Goal: Task Accomplishment & Management: Manage account settings

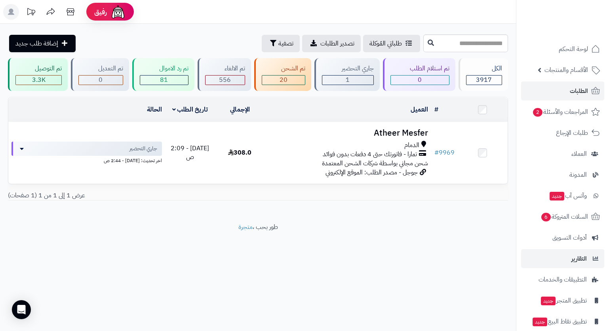
click at [522, 256] on li "التقارير" at bounding box center [562, 258] width 93 height 19
click at [433, 263] on div "رفيق ! الطلبات معالجة مكتمل إرجاع المنتجات العملاء المتواجدون الان 7362 عملاء م…" at bounding box center [304, 165] width 609 height 331
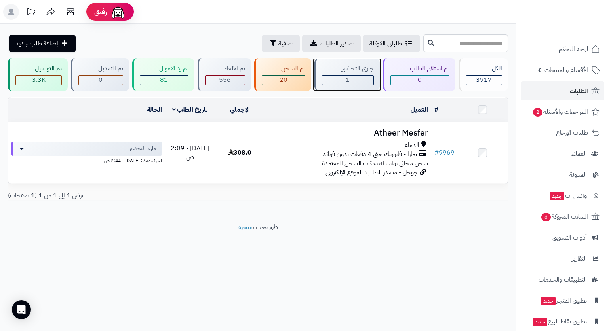
click at [363, 68] on div "جاري التحضير" at bounding box center [347, 68] width 51 height 9
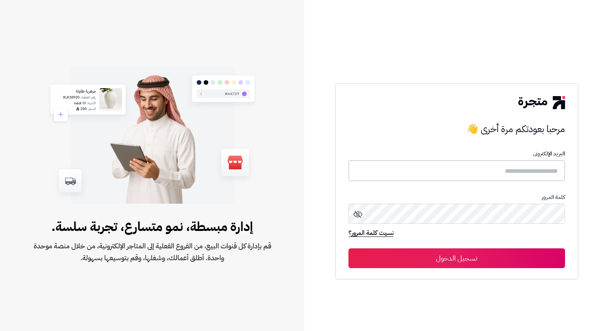
type input "*****"
click at [471, 254] on button "تسجيل الدخول" at bounding box center [456, 258] width 216 height 20
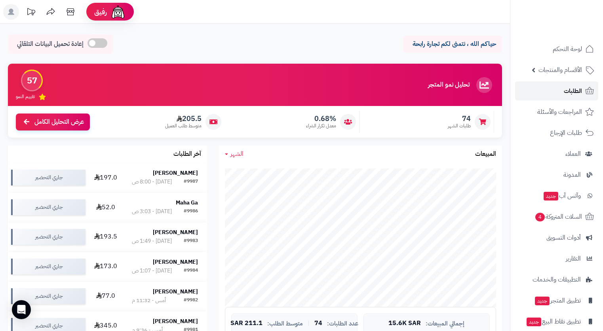
click at [551, 97] on link "الطلبات" at bounding box center [556, 91] width 83 height 19
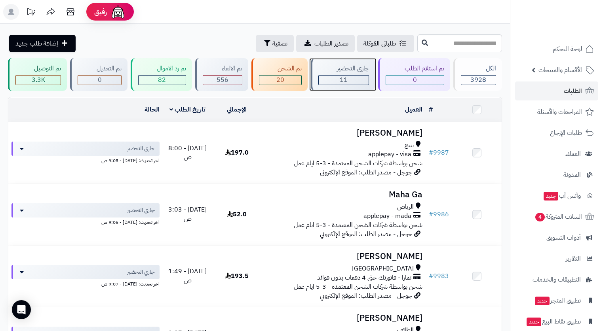
click at [328, 69] on div "جاري التحضير" at bounding box center [343, 68] width 51 height 9
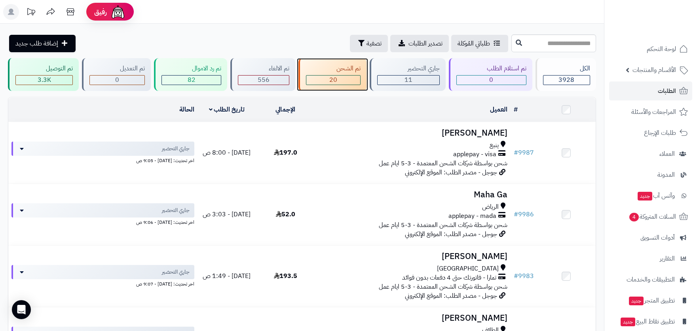
click at [354, 66] on div "تم الشحن" at bounding box center [333, 68] width 55 height 9
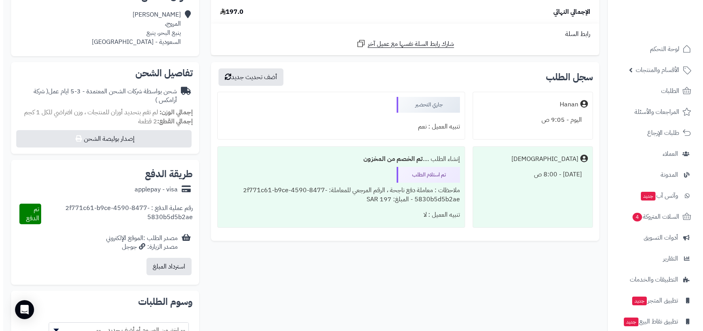
scroll to position [198, 0]
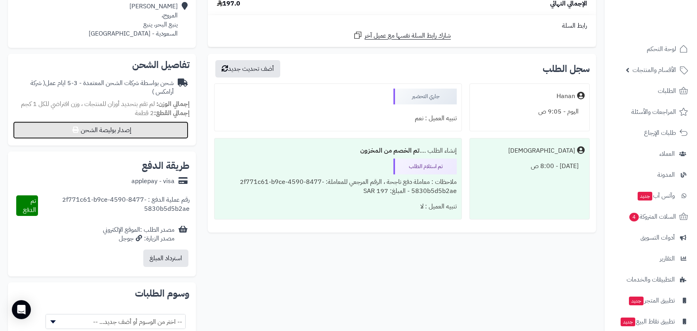
click at [127, 130] on button "إصدار بوليصة الشحن" at bounding box center [100, 129] width 175 height 17
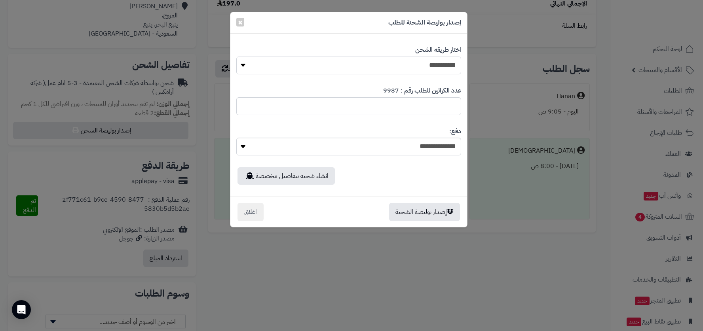
click at [416, 59] on select "**********" at bounding box center [348, 66] width 225 height 18
select select "*******"
click at [236, 57] on select "**********" at bounding box center [348, 66] width 225 height 18
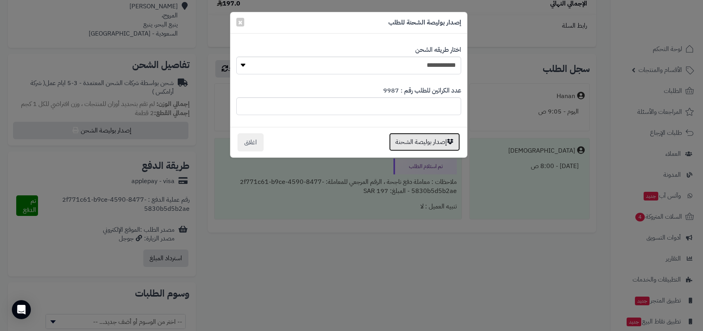
click at [436, 143] on button "إصدار بوليصة الشحنة" at bounding box center [424, 142] width 71 height 18
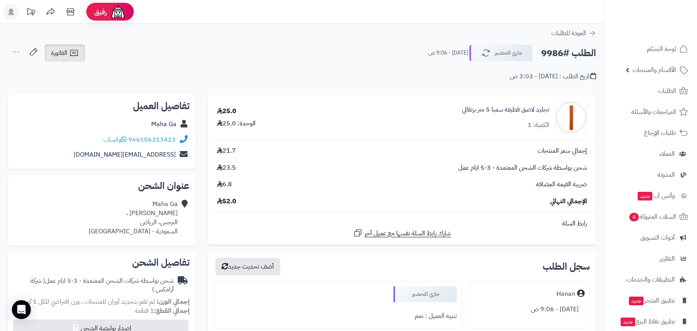
click at [60, 55] on span "الفاتورة" at bounding box center [59, 52] width 16 height 9
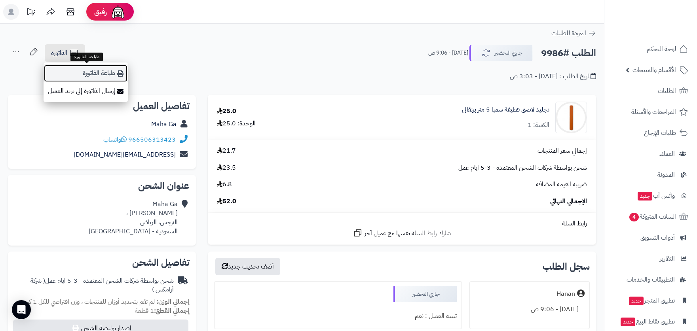
click at [103, 77] on link "طباعة الفاتورة" at bounding box center [86, 74] width 84 height 18
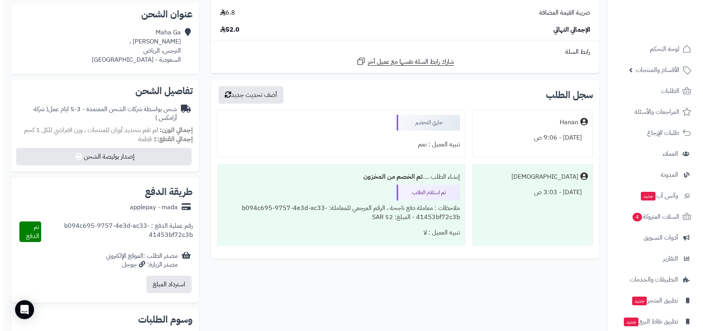
scroll to position [237, 0]
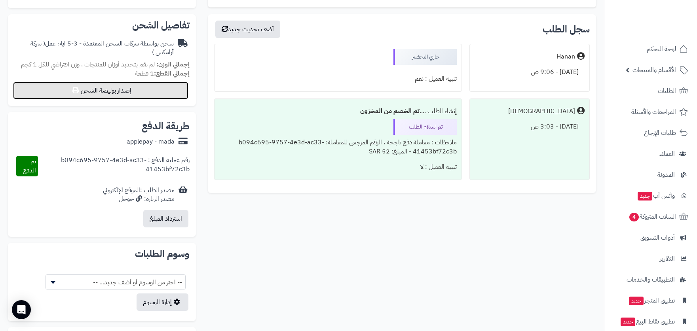
click at [142, 95] on button "إصدار بوليصة الشحن" at bounding box center [100, 90] width 175 height 17
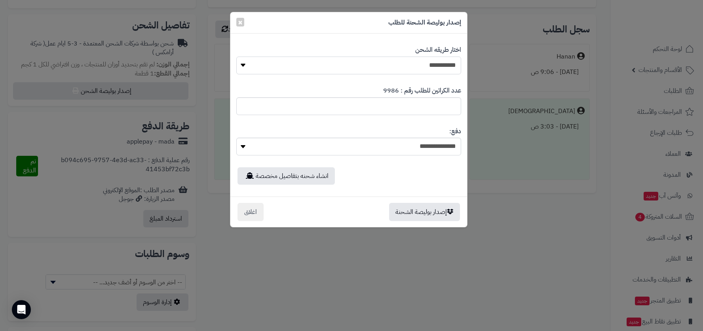
click at [431, 63] on select "**********" at bounding box center [348, 66] width 225 height 18
select select "*******"
click at [236, 57] on select "**********" at bounding box center [348, 66] width 225 height 18
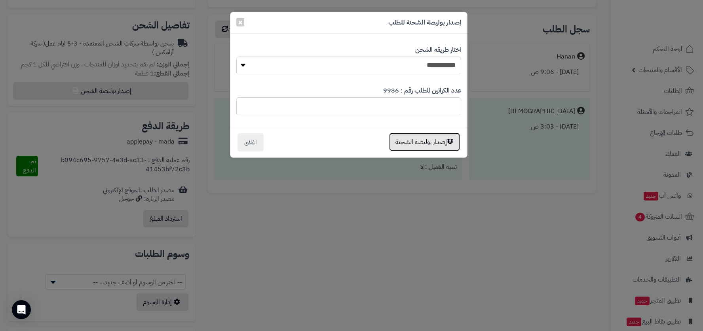
click at [433, 146] on button "إصدار بوليصة الشحنة" at bounding box center [424, 142] width 71 height 18
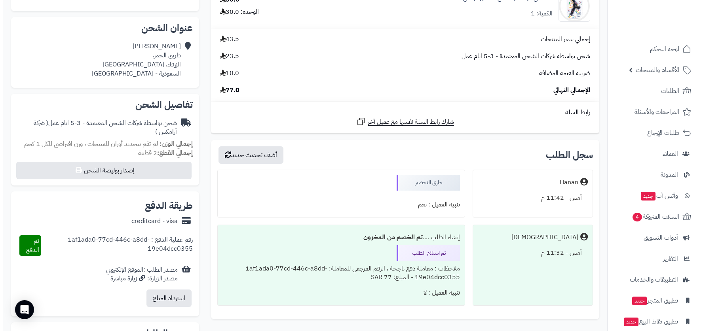
scroll to position [158, 0]
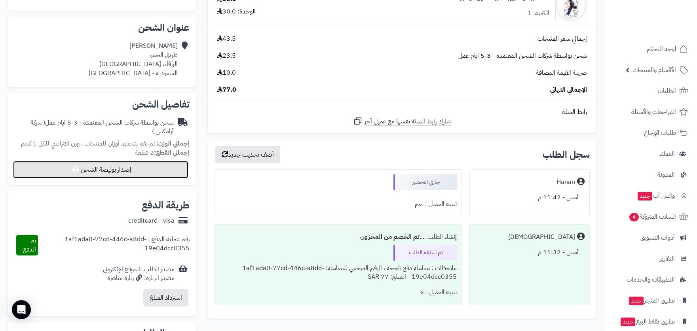
click at [149, 174] on button "إصدار بوليصة الشحن" at bounding box center [100, 169] width 175 height 17
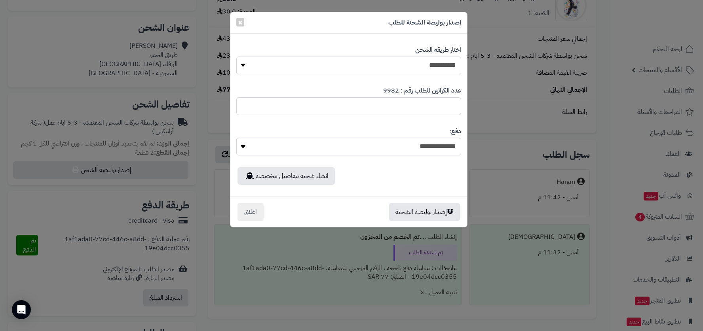
click at [441, 66] on select "**********" at bounding box center [348, 66] width 225 height 18
select select "*******"
click at [236, 57] on select "**********" at bounding box center [348, 66] width 225 height 18
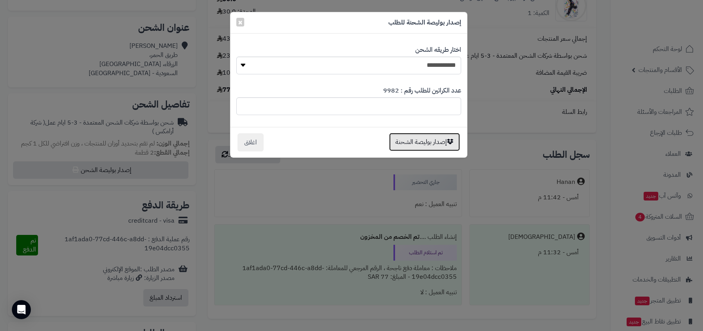
click at [440, 144] on button "إصدار بوليصة الشحنة" at bounding box center [424, 142] width 71 height 18
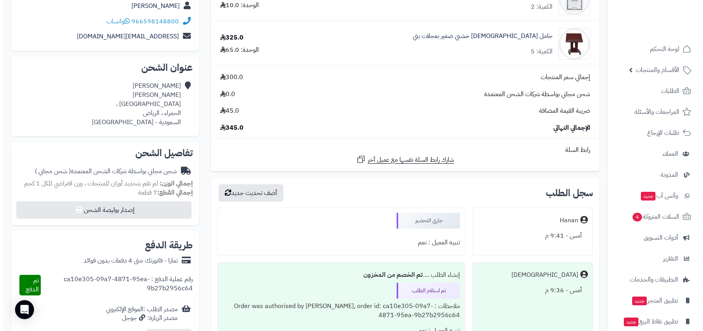
scroll to position [119, 0]
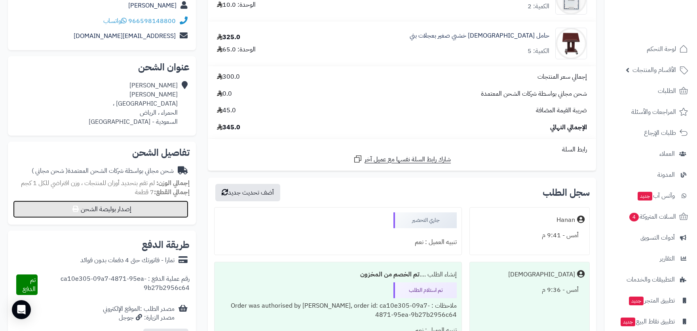
click at [122, 213] on button "إصدار بوليصة الشحن" at bounding box center [100, 209] width 175 height 17
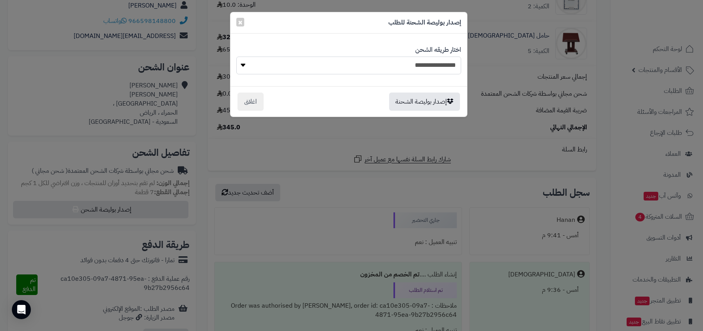
click at [389, 62] on select "**********" at bounding box center [348, 66] width 225 height 18
select select "*******"
click at [236, 57] on select "**********" at bounding box center [348, 66] width 225 height 18
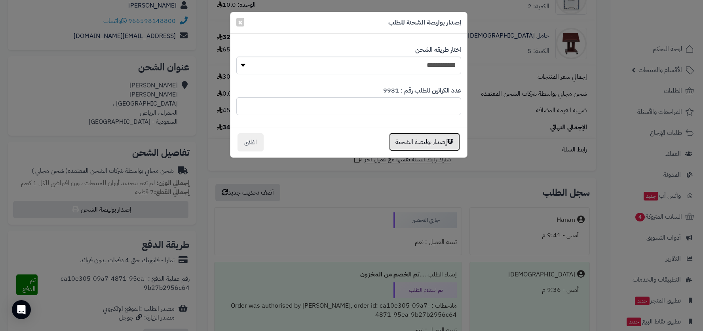
click at [419, 143] on button "إصدار بوليصة الشحنة" at bounding box center [424, 142] width 71 height 18
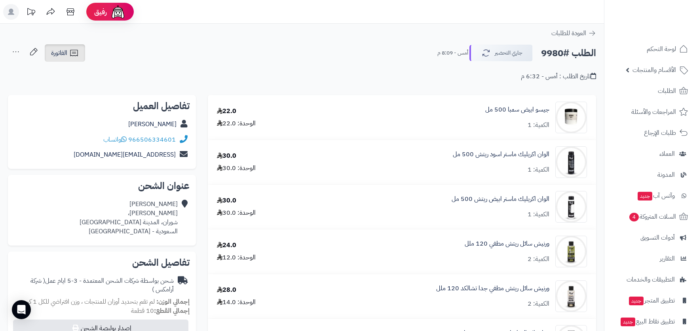
click at [70, 51] on icon at bounding box center [73, 52] width 9 height 9
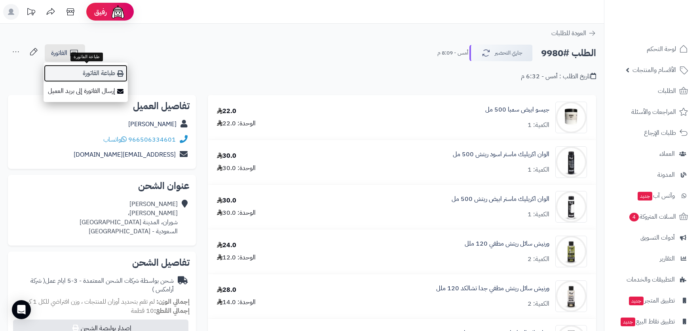
click at [104, 71] on link "طباعة الفاتورة" at bounding box center [86, 74] width 84 height 18
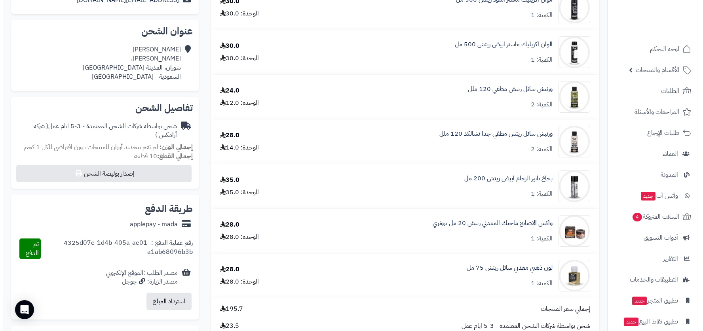
scroll to position [158, 0]
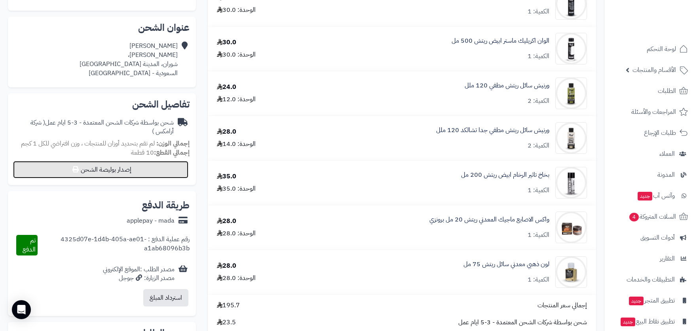
click at [120, 171] on button "إصدار بوليصة الشحن" at bounding box center [100, 169] width 175 height 17
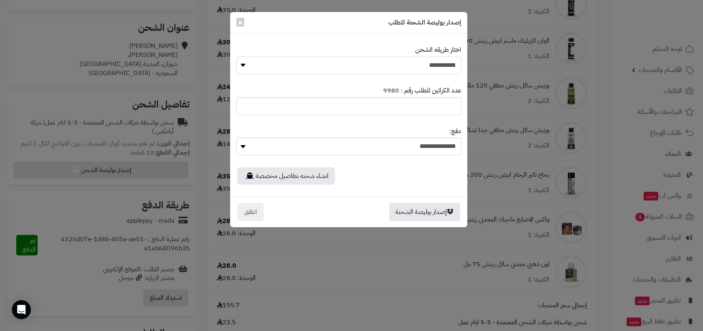
click at [379, 68] on select "**********" at bounding box center [348, 66] width 225 height 18
select select "*******"
click at [236, 57] on select "**********" at bounding box center [348, 66] width 225 height 18
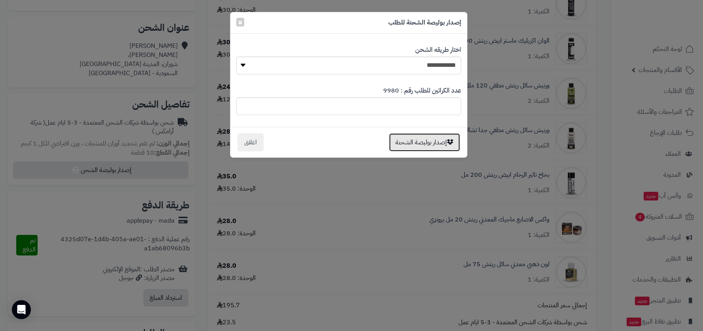
click at [412, 138] on button "إصدار بوليصة الشحنة" at bounding box center [424, 142] width 71 height 18
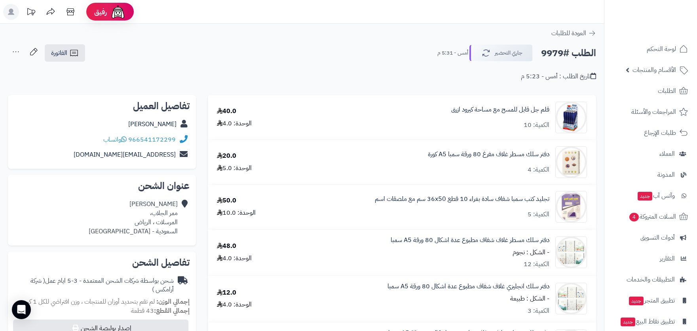
click at [351, 57] on div "الطلب #9979 جاري التحضير أمس - 5:31 م الفاتورة طباعة الفاتورة إرسال الفاتورة إل…" at bounding box center [302, 53] width 588 height 19
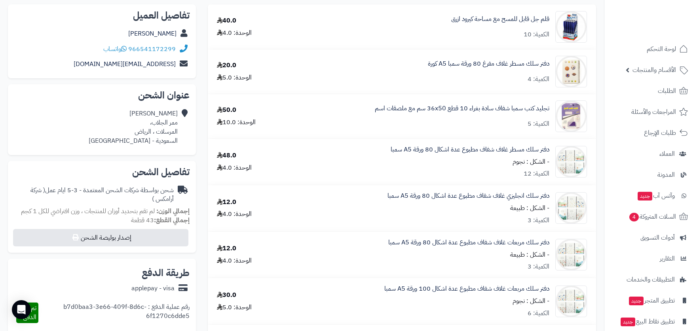
scroll to position [79, 0]
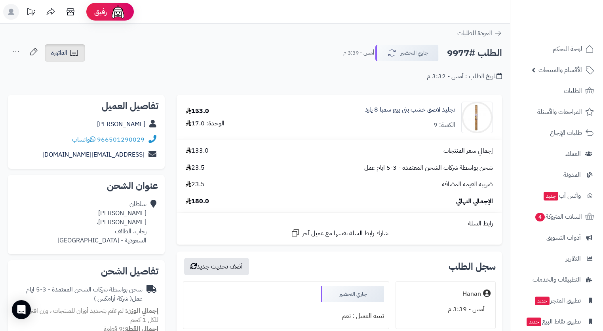
click at [56, 53] on span "الفاتورة" at bounding box center [59, 52] width 16 height 9
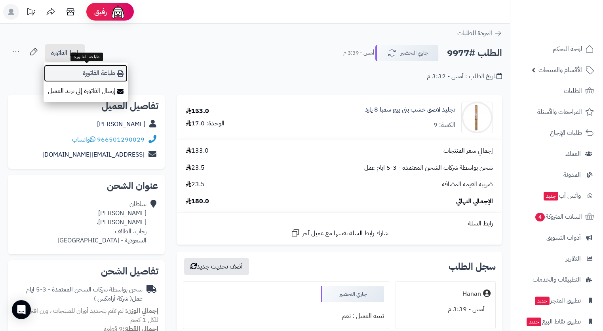
click at [98, 70] on link "طباعة الفاتورة" at bounding box center [86, 74] width 84 height 18
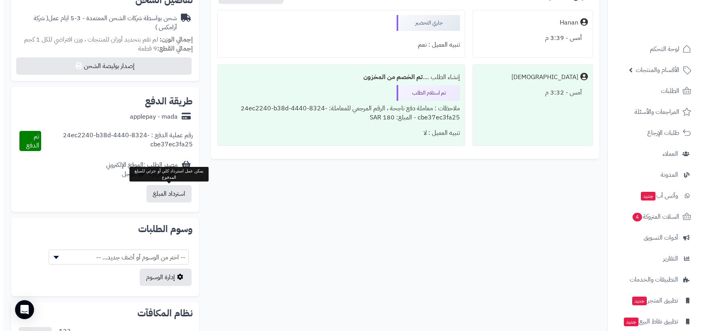
scroll to position [237, 0]
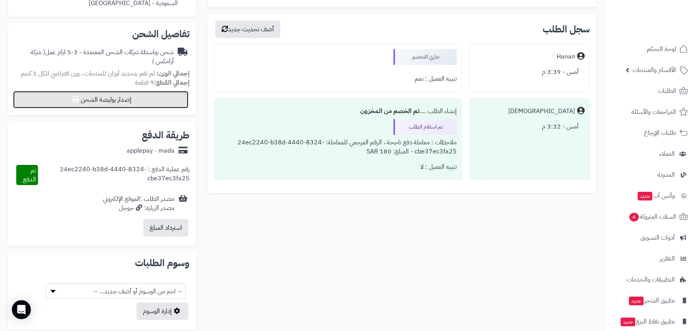
click at [158, 103] on button "إصدار بوليصة الشحن" at bounding box center [100, 99] width 175 height 17
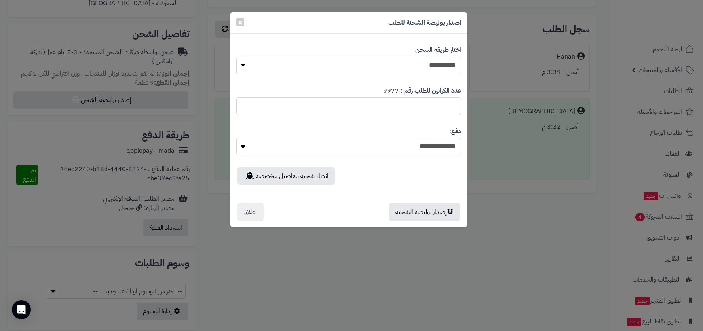
click at [406, 61] on select "**********" at bounding box center [348, 66] width 225 height 18
select select "*******"
click at [236, 57] on select "**********" at bounding box center [348, 66] width 225 height 18
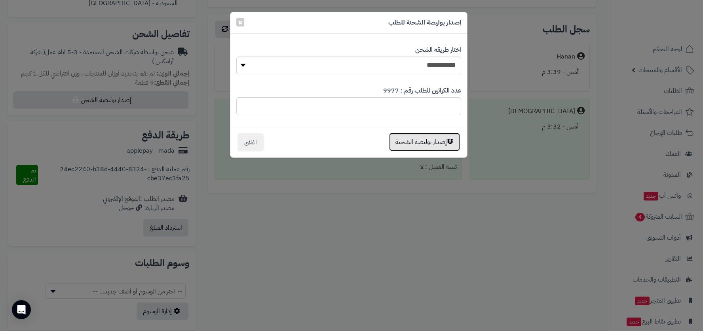
click at [430, 142] on button "إصدار بوليصة الشحنة" at bounding box center [424, 142] width 71 height 18
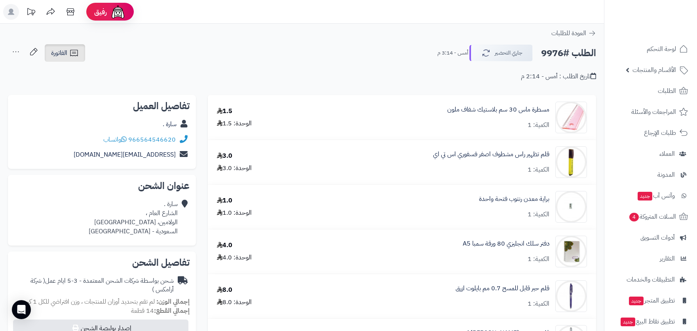
click at [54, 54] on span "الفاتورة" at bounding box center [59, 52] width 16 height 9
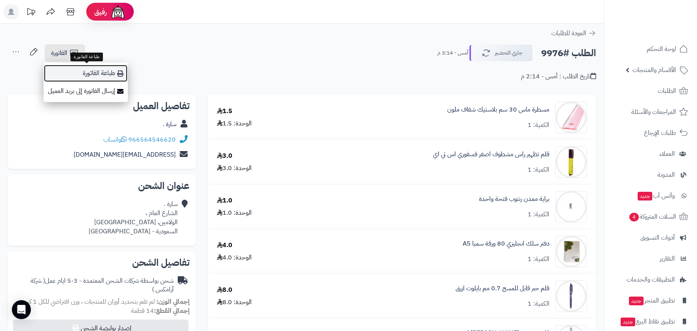
click at [111, 73] on link "طباعة الفاتورة" at bounding box center [86, 74] width 84 height 18
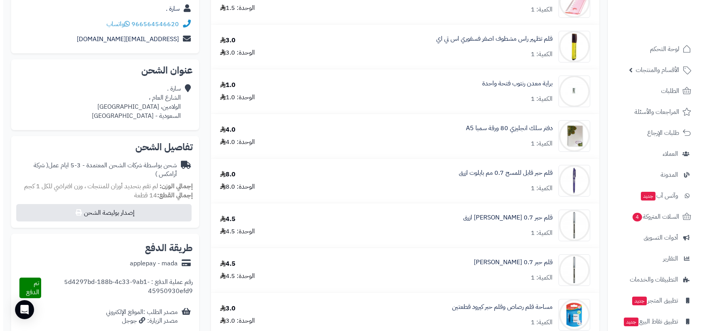
scroll to position [119, 0]
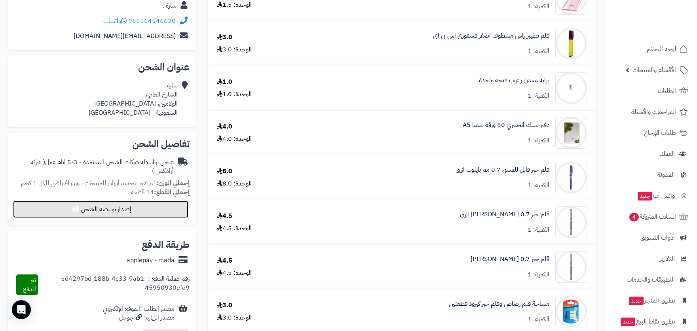
click at [155, 209] on button "إصدار بوليصة الشحن" at bounding box center [100, 209] width 175 height 17
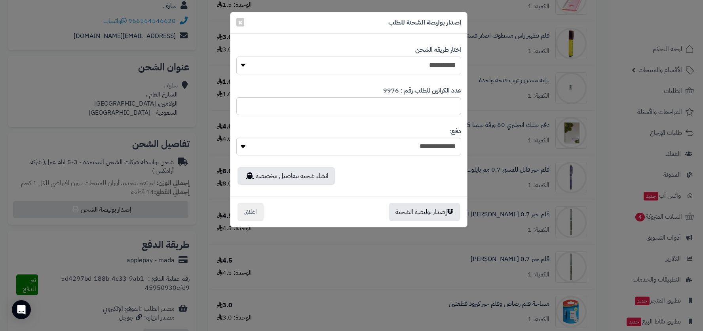
click at [432, 61] on select "**********" at bounding box center [348, 66] width 225 height 18
select select "*******"
click at [236, 57] on select "**********" at bounding box center [348, 66] width 225 height 18
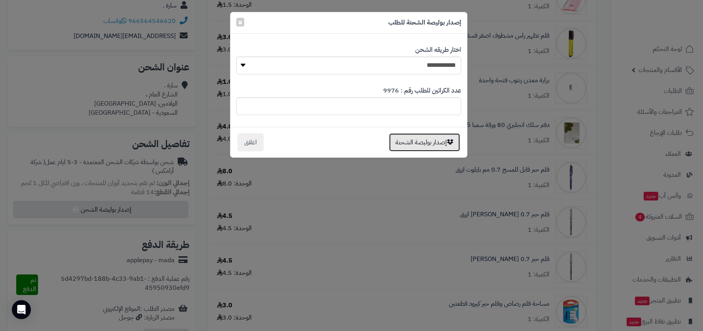
click at [440, 138] on button "إصدار بوليصة الشحنة" at bounding box center [424, 142] width 71 height 18
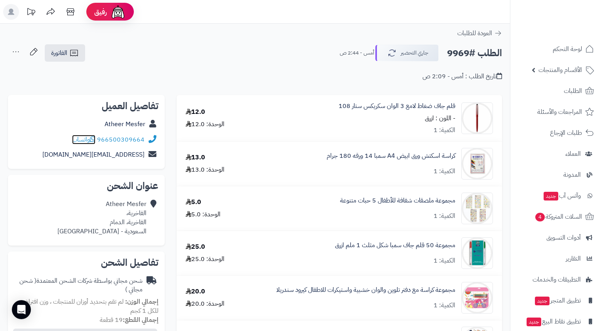
click at [82, 138] on span "واتساب" at bounding box center [83, 139] width 23 height 9
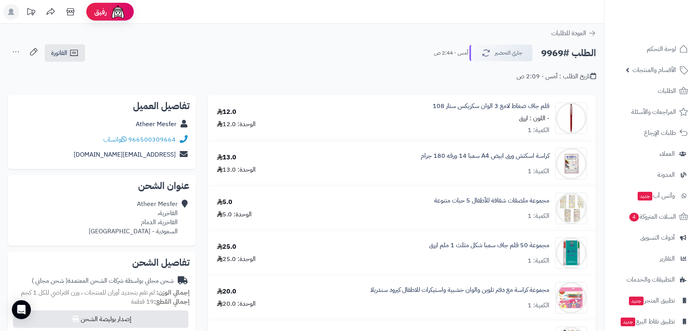
click at [454, 13] on header "رفيق ! الطلبات معالجة مكتمل إرجاع المنتجات العملاء المتواجدون الان 7381 عملاء م…" at bounding box center [348, 12] width 697 height 24
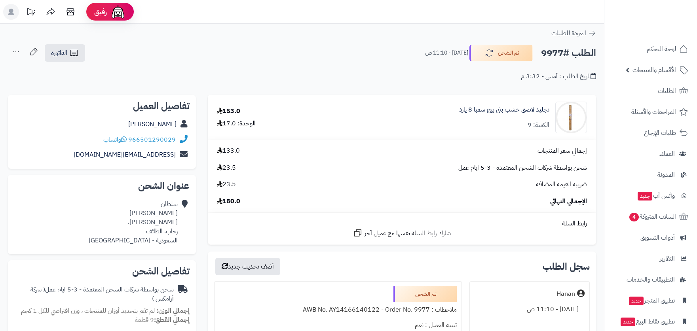
scroll to position [238, 0]
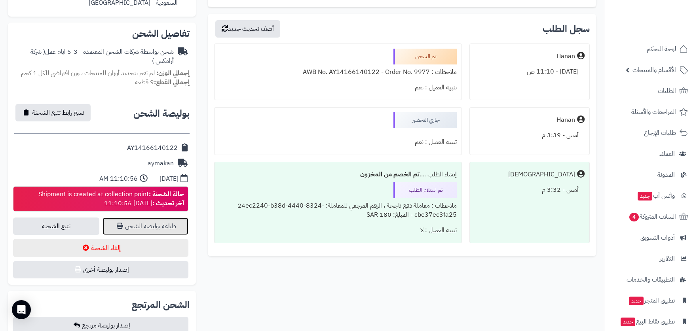
click at [169, 226] on link "طباعة بوليصة الشحن" at bounding box center [145, 226] width 86 height 17
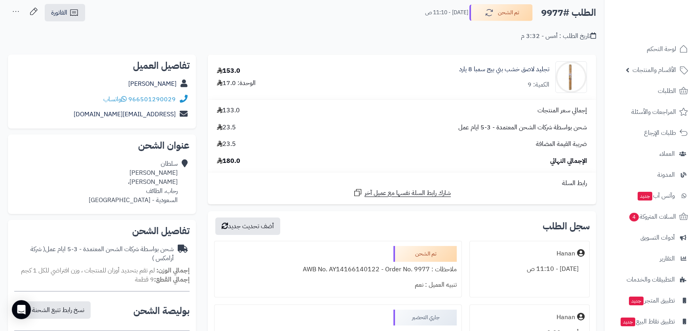
scroll to position [0, 0]
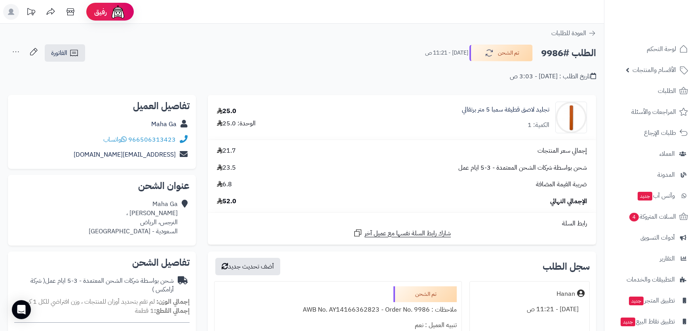
scroll to position [238, 0]
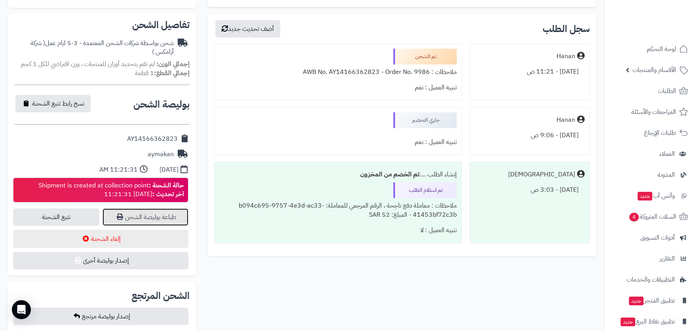
click at [153, 217] on link "طباعة بوليصة الشحن" at bounding box center [145, 217] width 86 height 17
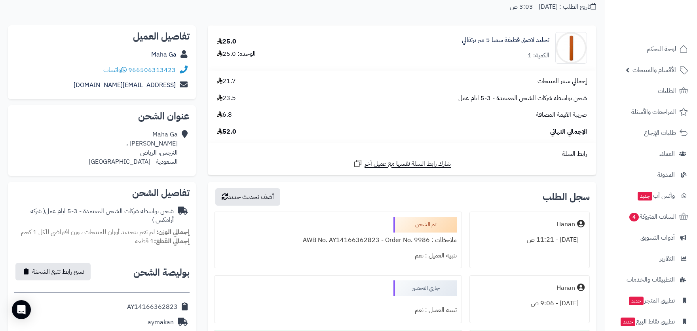
scroll to position [0, 0]
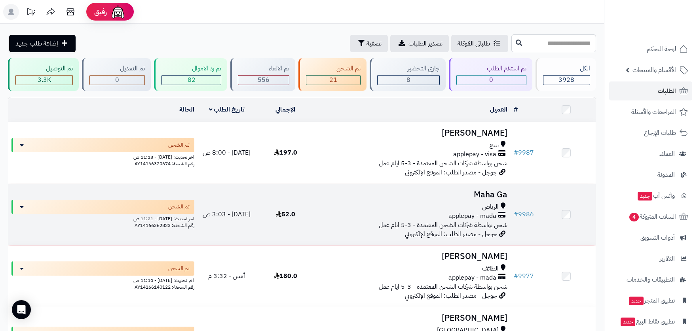
click at [482, 213] on span "applepay - mada" at bounding box center [472, 216] width 48 height 9
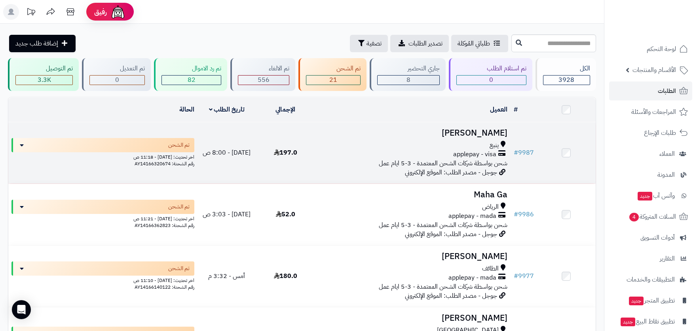
click at [442, 141] on div "ينبع" at bounding box center [412, 145] width 189 height 9
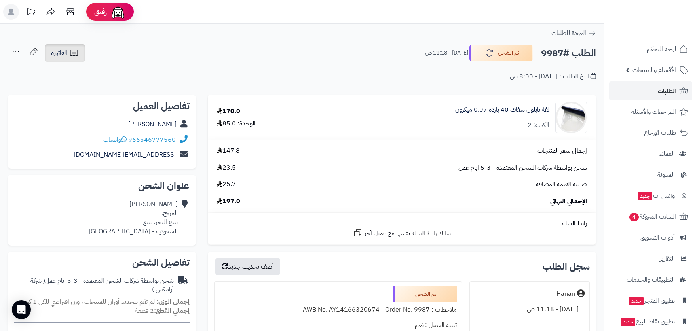
click at [61, 51] on span "الفاتورة" at bounding box center [59, 52] width 16 height 9
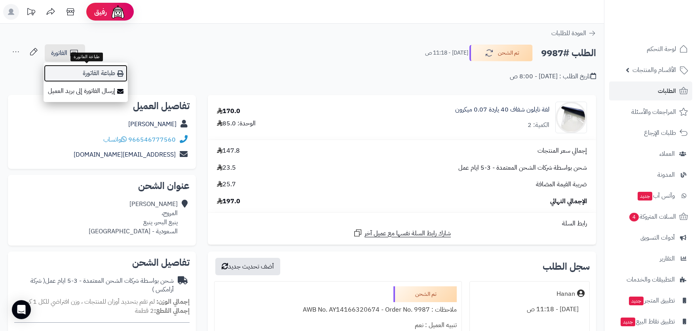
click at [108, 75] on link "طباعة الفاتورة" at bounding box center [86, 74] width 84 height 18
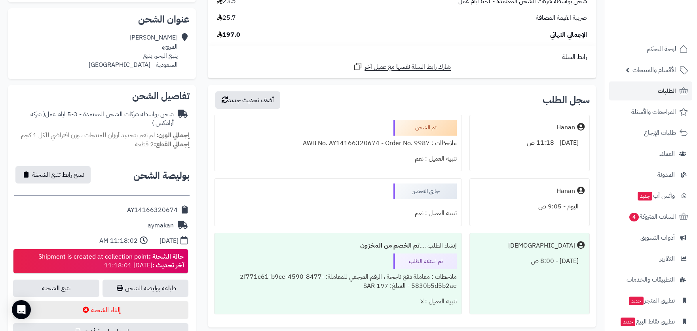
scroll to position [198, 0]
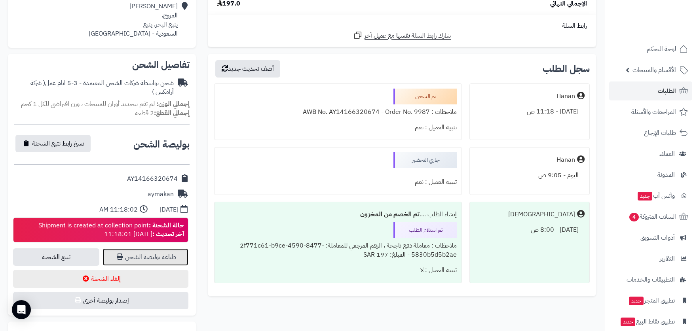
click at [141, 255] on link "طباعة بوليصة الشحن" at bounding box center [145, 257] width 86 height 17
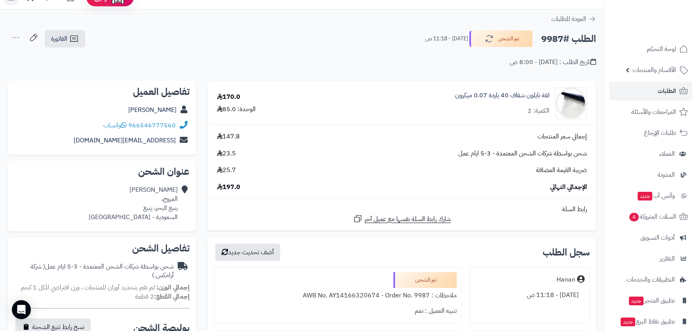
scroll to position [0, 0]
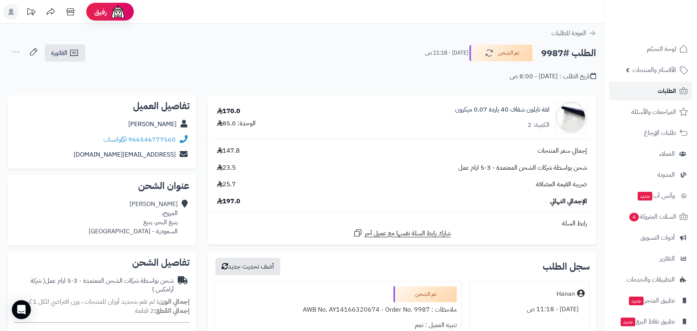
click at [664, 88] on span "الطلبات" at bounding box center [667, 90] width 18 height 11
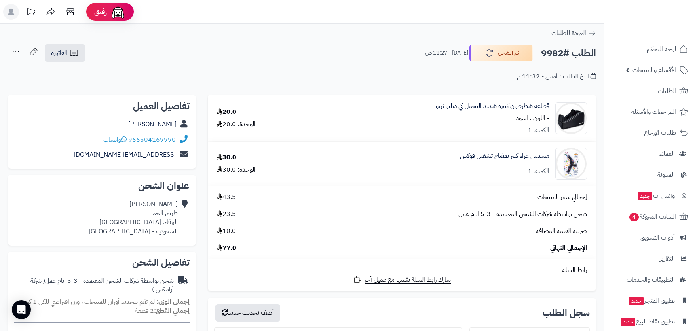
scroll to position [158, 0]
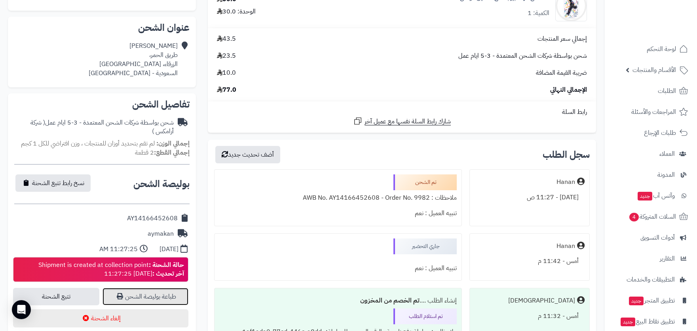
click at [175, 298] on link "طباعة بوليصة الشحن" at bounding box center [145, 296] width 86 height 17
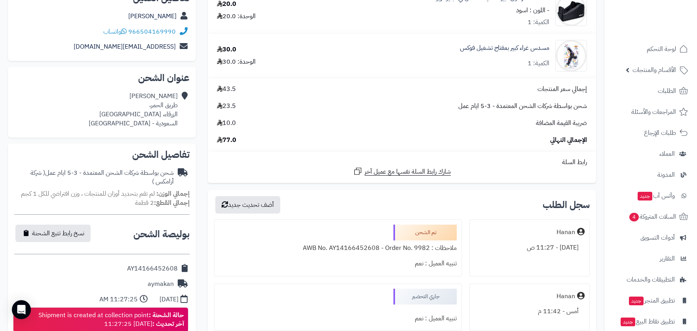
scroll to position [40, 0]
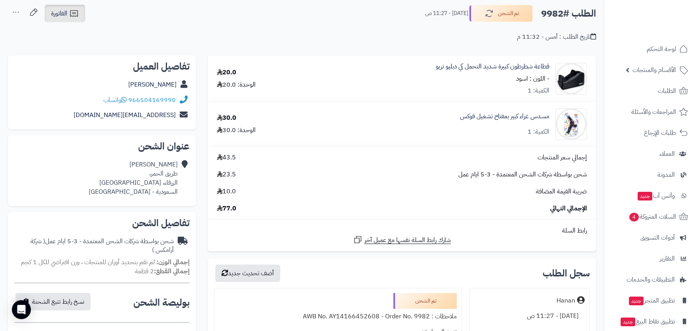
click at [57, 13] on span "الفاتورة" at bounding box center [59, 13] width 16 height 9
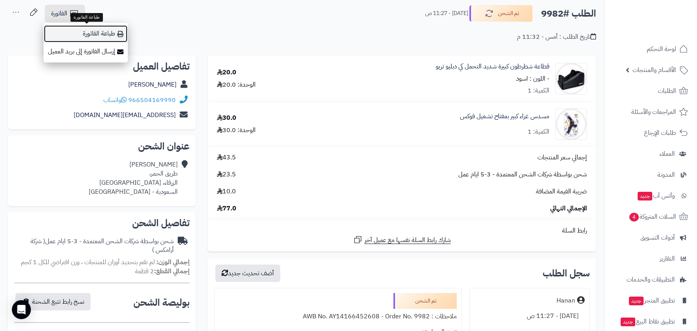
click at [106, 40] on link "طباعة الفاتورة" at bounding box center [86, 34] width 84 height 18
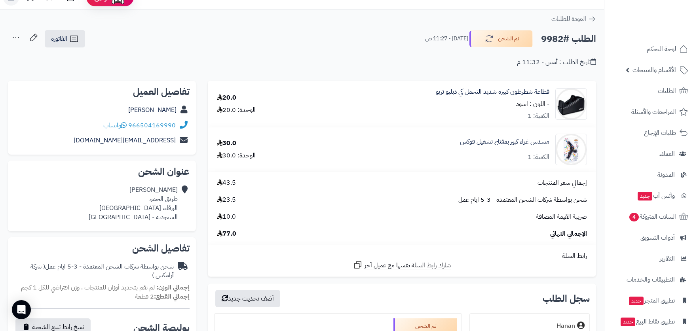
scroll to position [0, 0]
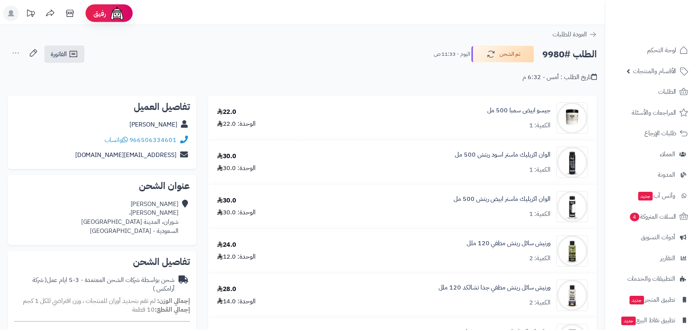
scroll to position [158, 0]
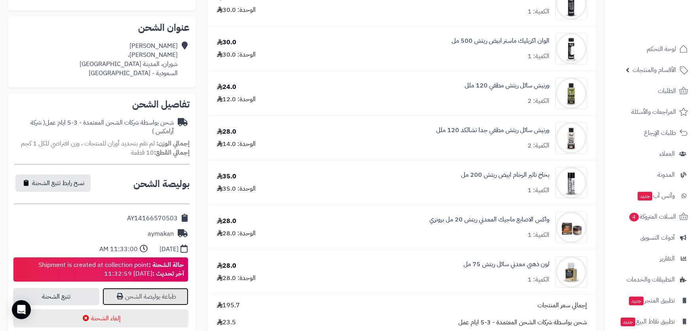
click at [152, 297] on link "طباعة بوليصة الشحن" at bounding box center [145, 296] width 86 height 17
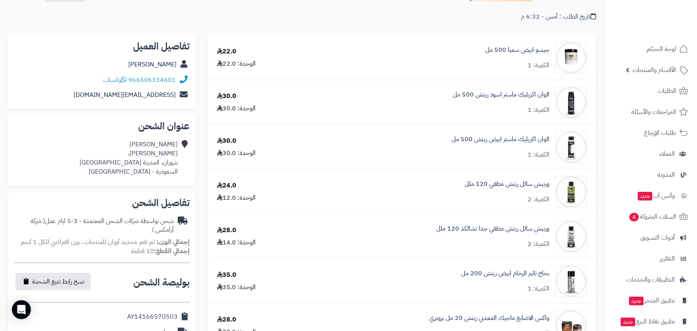
scroll to position [0, 0]
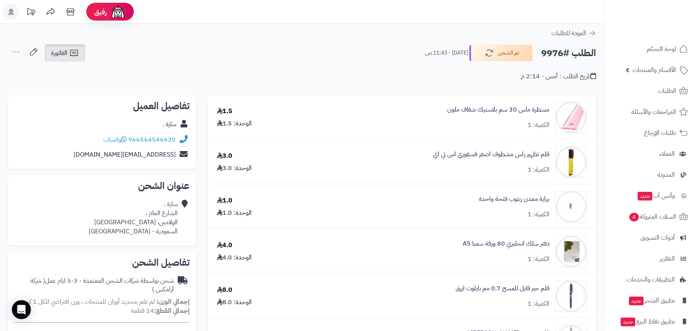
click at [74, 57] on icon at bounding box center [73, 52] width 9 height 9
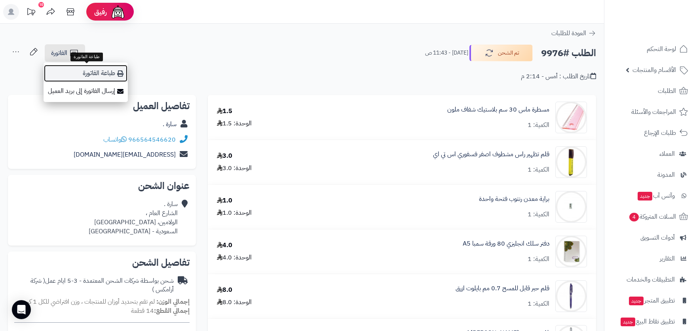
click at [117, 72] on link "طباعة الفاتورة" at bounding box center [86, 74] width 84 height 18
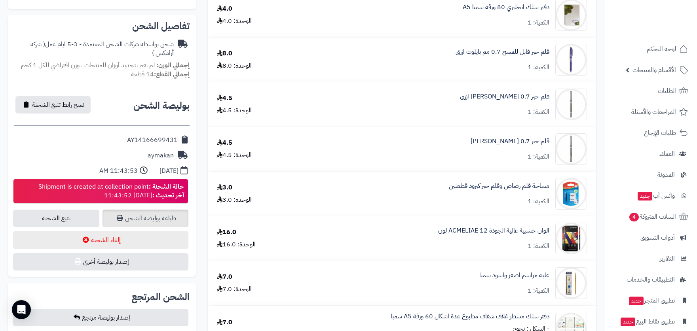
scroll to position [277, 0]
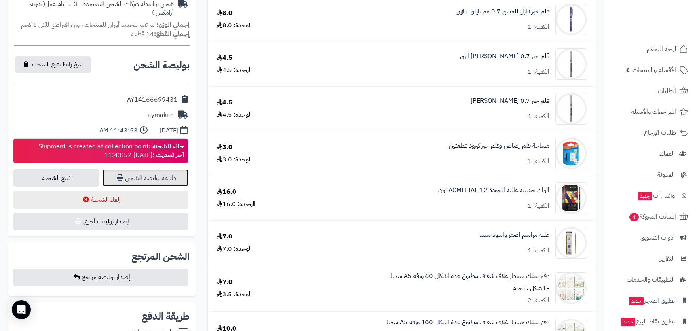
click at [146, 177] on link "طباعة بوليصة الشحن" at bounding box center [145, 177] width 86 height 17
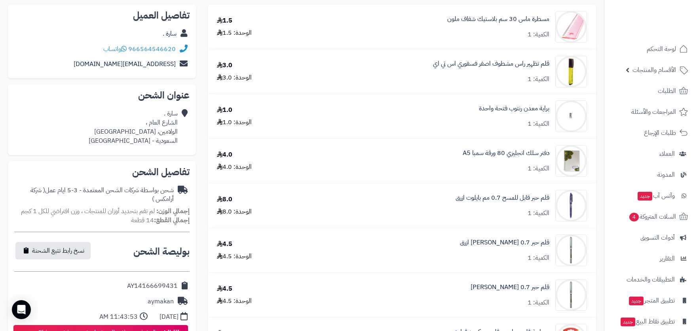
scroll to position [0, 0]
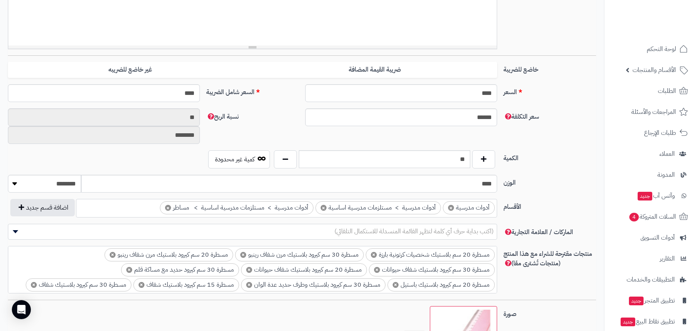
scroll to position [297, 0]
drag, startPoint x: 457, startPoint y: 159, endPoint x: 465, endPoint y: 163, distance: 8.8
click at [465, 163] on input "**" at bounding box center [384, 159] width 171 height 18
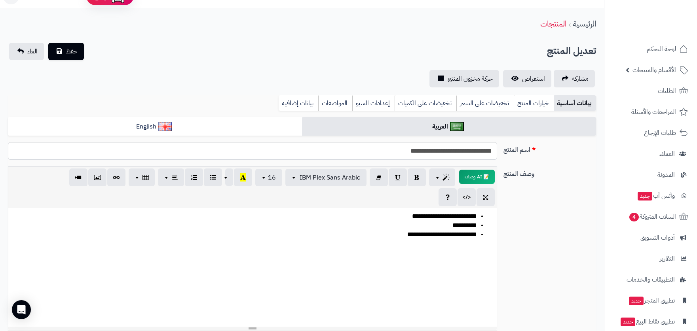
scroll to position [0, 0]
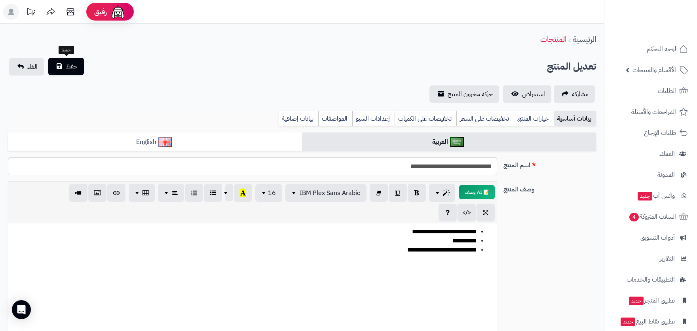
type input "*"
click at [78, 66] on button "حفظ" at bounding box center [66, 66] width 36 height 17
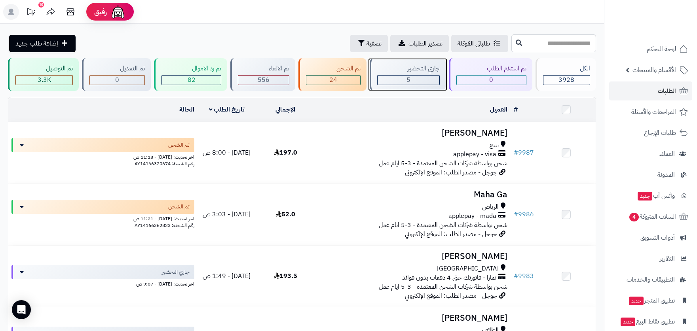
click at [431, 70] on div "جاري التحضير" at bounding box center [408, 68] width 63 height 9
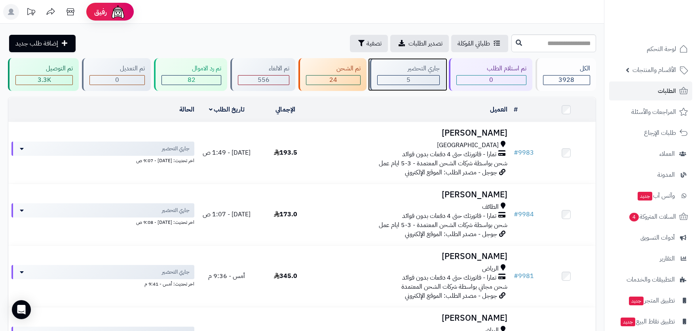
click at [433, 68] on div "جاري التحضير" at bounding box center [408, 68] width 63 height 9
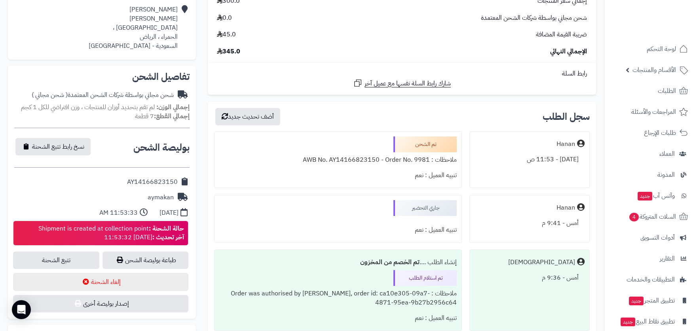
scroll to position [237, 0]
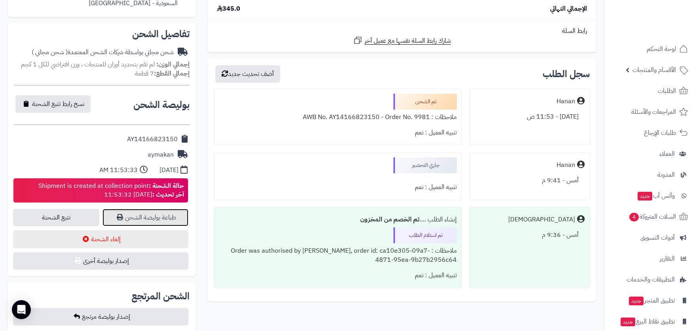
click at [162, 217] on link "طباعة بوليصة الشحن" at bounding box center [145, 217] width 86 height 17
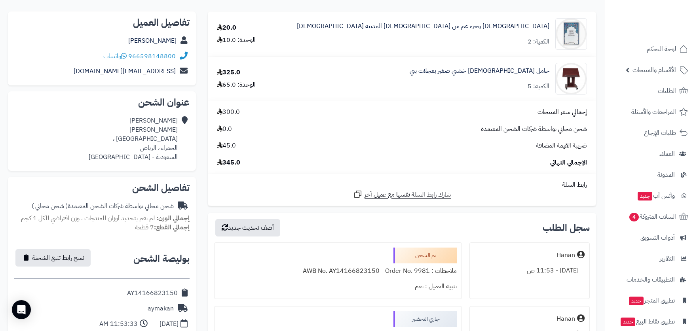
scroll to position [0, 0]
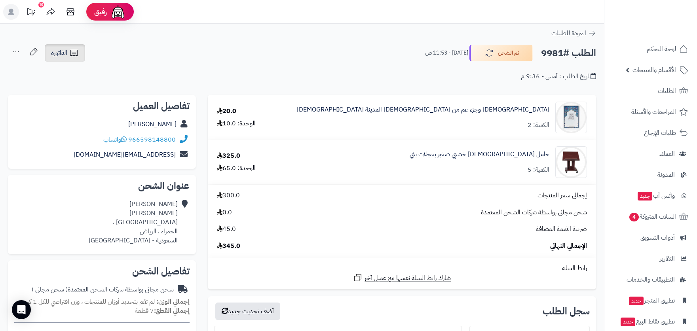
click at [72, 52] on icon at bounding box center [73, 52] width 9 height 9
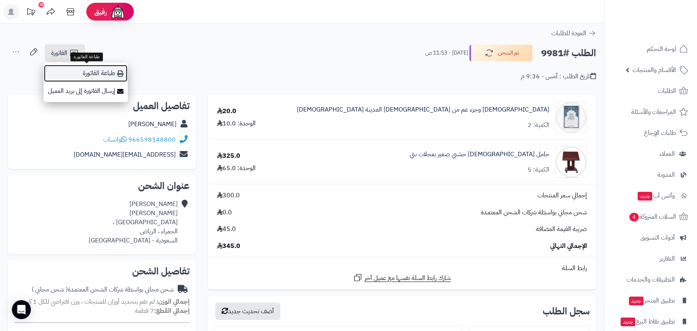
click at [108, 69] on link "طباعة الفاتورة" at bounding box center [86, 74] width 84 height 18
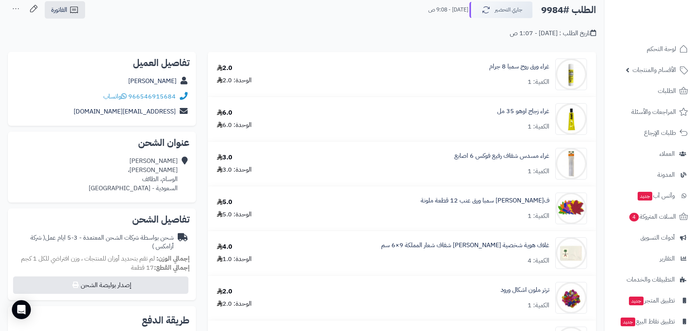
scroll to position [40, 0]
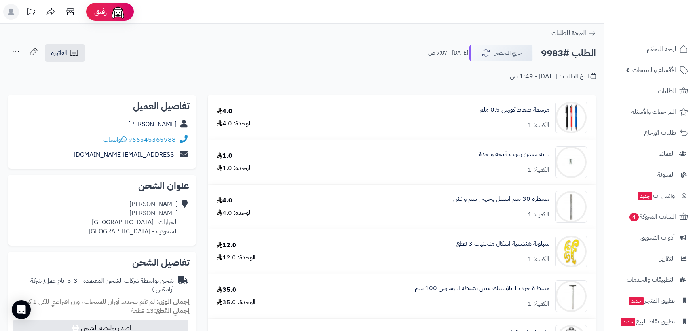
click at [285, 48] on div "الطلب #9983 جاري التحضير اليوم - 9:07 ص الفاتورة طباعة الفاتورة إرسال الفاتورة …" at bounding box center [302, 53] width 588 height 19
click at [313, 36] on div "العودة للطلبات" at bounding box center [302, 32] width 604 height 9
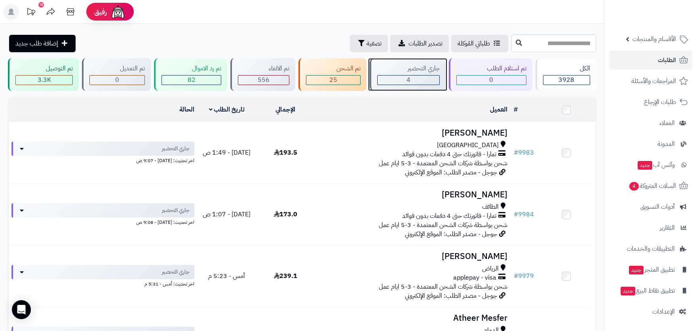
click at [422, 69] on div "جاري التحضير" at bounding box center [408, 68] width 63 height 9
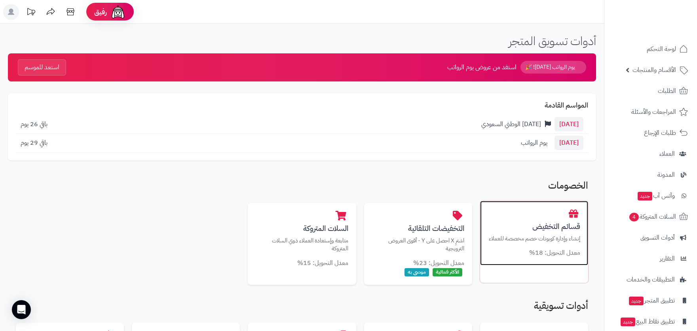
click at [546, 219] on div "قسائم التخفيض إنشاء وإدارة كوبونات خصم مخصصة للعملاء معدل التحويل: 18%" at bounding box center [534, 233] width 108 height 65
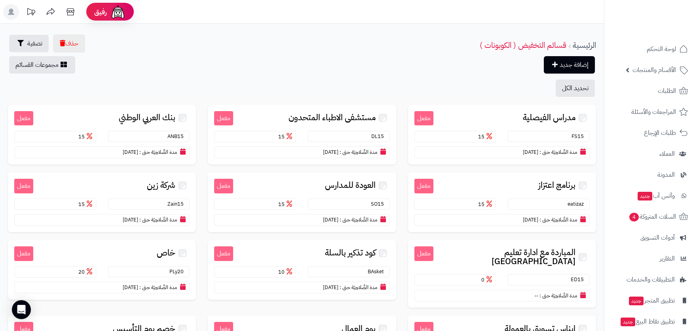
click at [404, 48] on div "حذف تصفية الرئيسية قسائم التخفيض ( الكوبونات ) إضافة جديد مجموعات القسائم" at bounding box center [302, 53] width 604 height 39
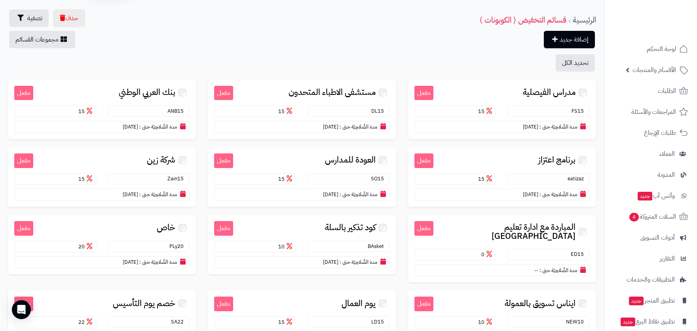
scroll to position [40, 0]
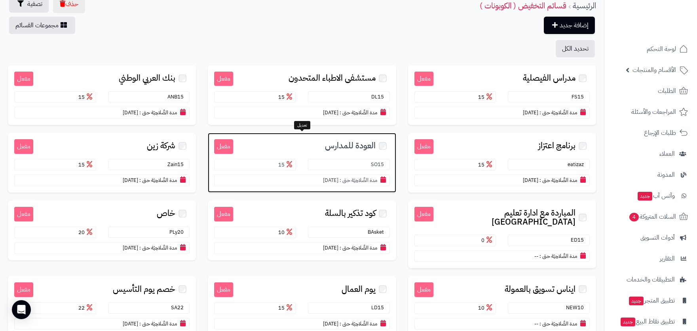
click at [351, 144] on span "العودة للمدارس" at bounding box center [350, 145] width 51 height 9
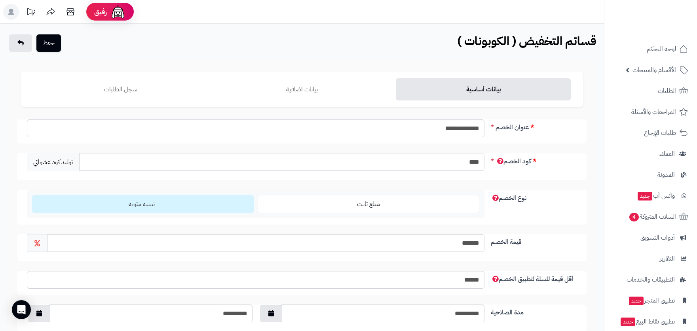
click at [478, 162] on input "****" at bounding box center [281, 162] width 405 height 18
click at [666, 70] on span "الأقسام والمنتجات" at bounding box center [654, 70] width 44 height 11
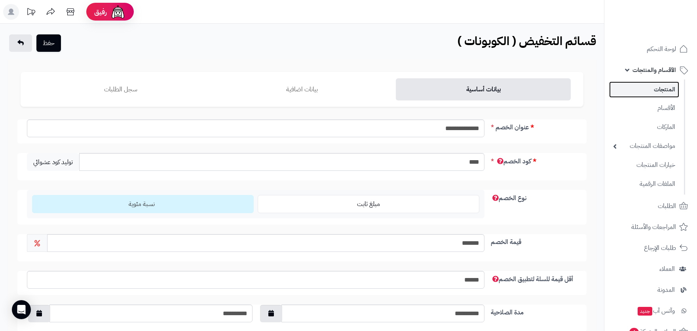
click at [666, 87] on link "المنتجات" at bounding box center [644, 90] width 70 height 16
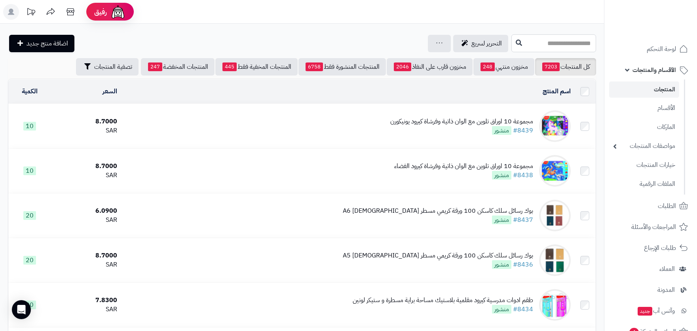
click at [547, 44] on input "text" at bounding box center [553, 43] width 85 height 18
type input "**********"
click at [558, 65] on link "قلم حبر باركر بريشة" at bounding box center [553, 62] width 85 height 15
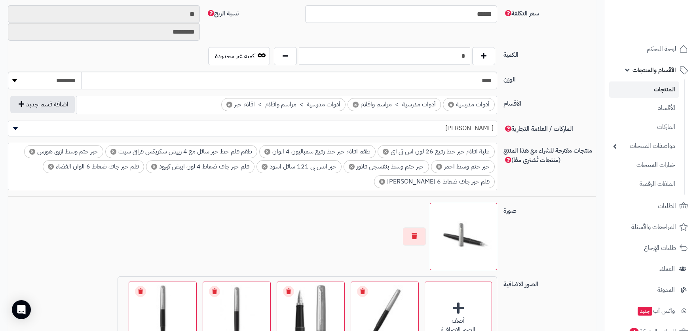
scroll to position [392, 0]
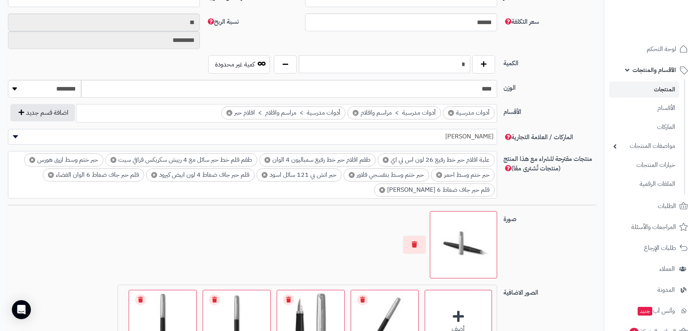
click at [464, 63] on input "*" at bounding box center [384, 64] width 171 height 18
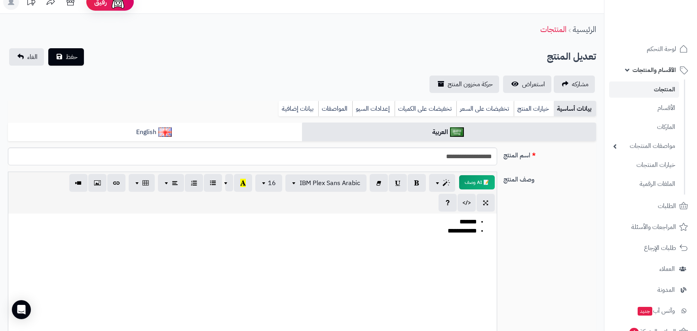
scroll to position [0, 0]
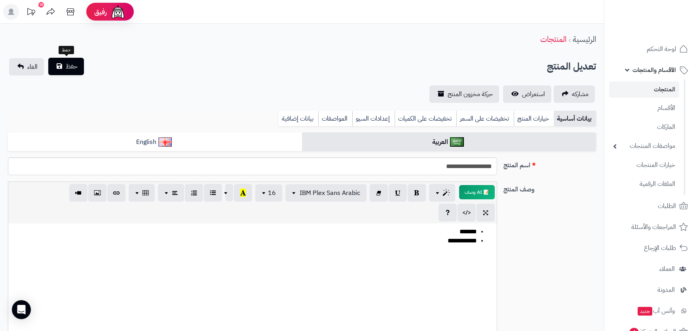
type input "*"
click at [66, 71] on button "حفظ" at bounding box center [66, 66] width 36 height 17
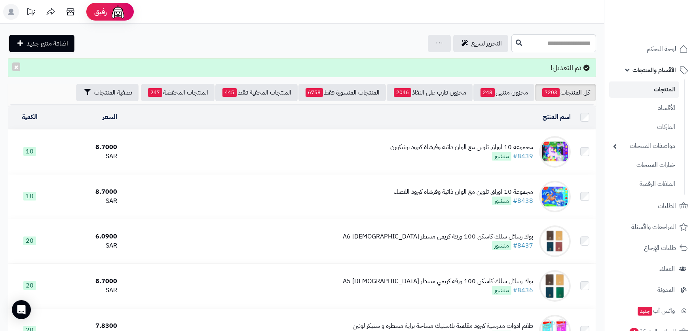
click at [512, 9] on header "رفيق ! الطلبات معالجة مكتمل إرجاع المنتجات العملاء المتواجدون الان 7381 عملاء م…" at bounding box center [348, 12] width 697 height 24
click at [320, 39] on div "التحرير لسريع جرد مخزون المنتجات جرد مخزون الخيارات فقط تعديل أسعار المنتجات ال…" at bounding box center [258, 43] width 501 height 17
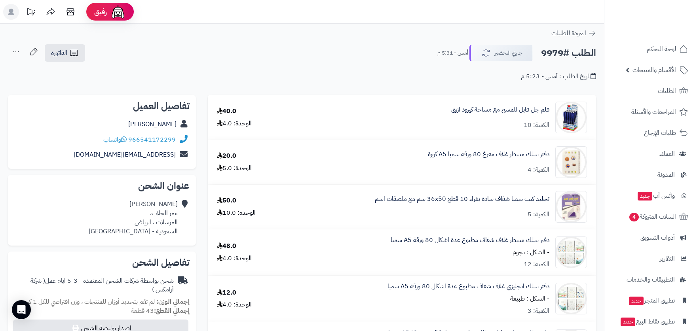
scroll to position [79, 0]
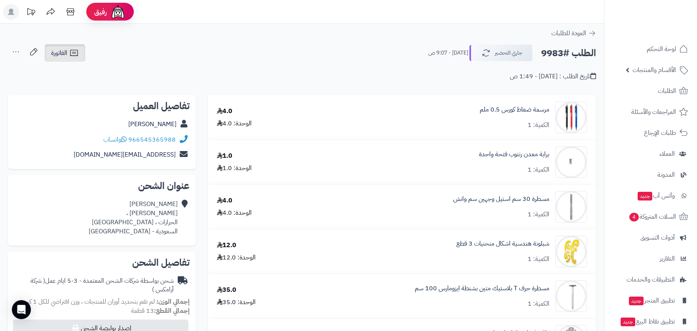
click at [73, 48] on icon at bounding box center [73, 52] width 9 height 9
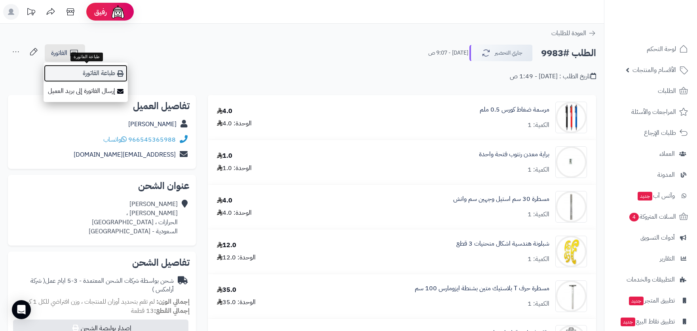
click at [110, 74] on link "طباعة الفاتورة" at bounding box center [86, 74] width 84 height 18
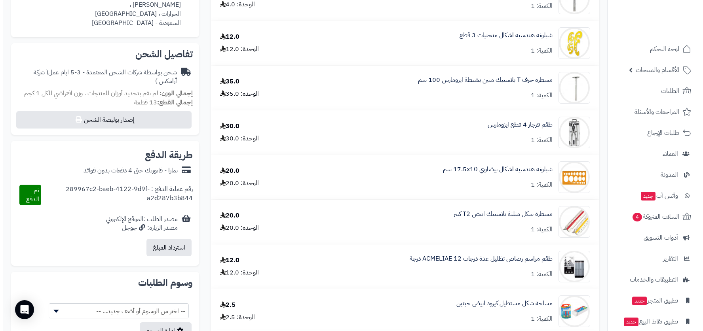
scroll to position [237, 0]
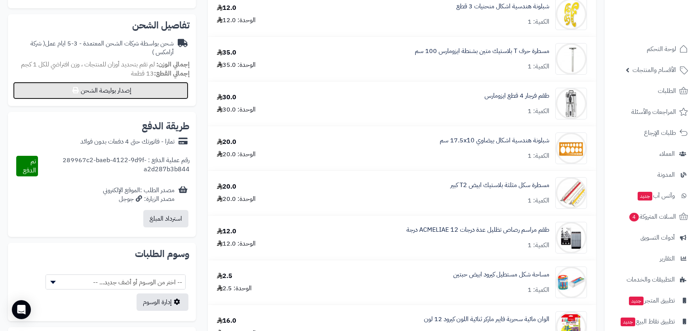
click at [158, 93] on button "إصدار بوليصة الشحن" at bounding box center [100, 90] width 175 height 17
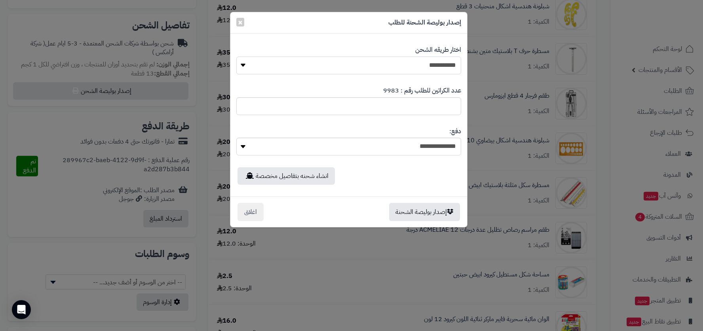
click at [450, 65] on select "**********" at bounding box center [348, 66] width 225 height 18
select select "*******"
click at [236, 57] on select "**********" at bounding box center [348, 66] width 225 height 18
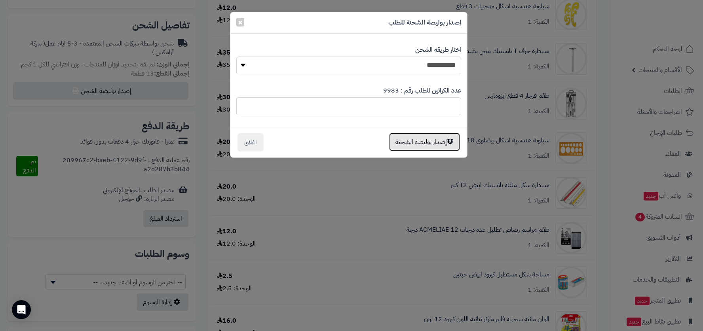
click at [445, 145] on button "إصدار بوليصة الشحنة" at bounding box center [424, 142] width 71 height 18
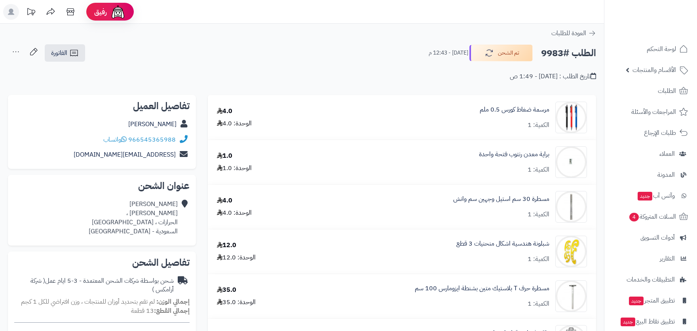
scroll to position [237, 0]
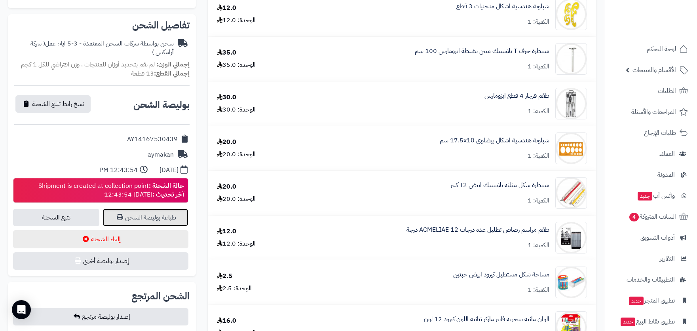
click at [152, 220] on link "طباعة بوليصة الشحن" at bounding box center [145, 217] width 86 height 17
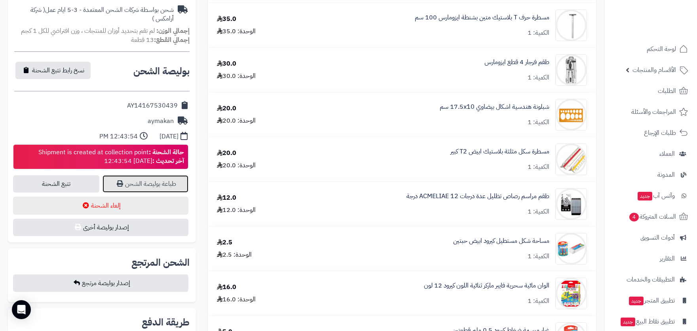
scroll to position [277, 0]
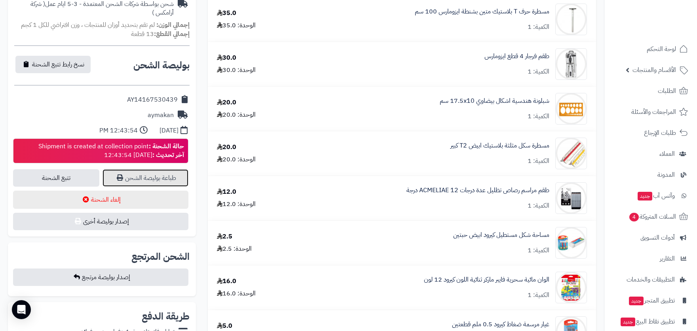
click at [170, 177] on link "طباعة بوليصة الشحن" at bounding box center [145, 177] width 86 height 17
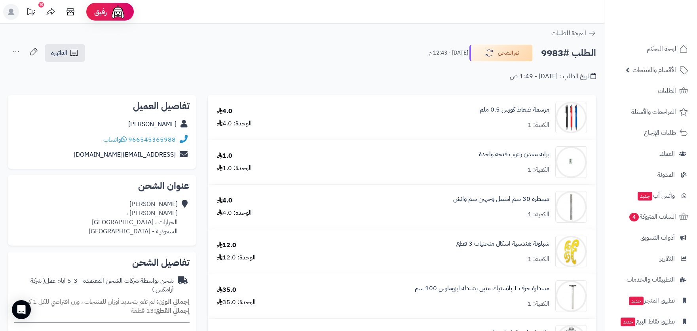
scroll to position [0, 0]
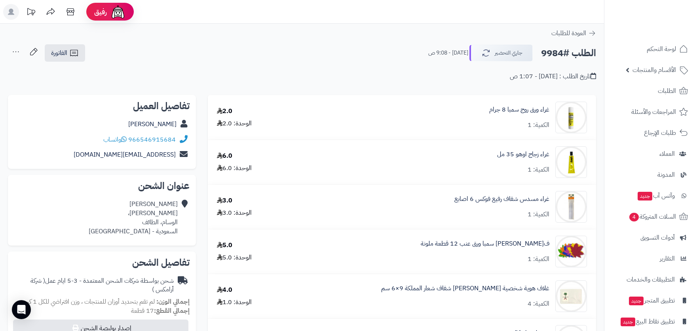
click at [169, 50] on div "الطلب #9984 جاري التحضير [DATE] - 9:08 ص الفاتورة طباعة الفاتورة إرسال الفاتورة…" at bounding box center [302, 53] width 588 height 19
drag, startPoint x: 259, startPoint y: 49, endPoint x: 270, endPoint y: 56, distance: 13.3
click at [260, 51] on div "الطلب #9984 جاري التحضير اليوم - 9:08 ص الفاتورة طباعة الفاتورة إرسال الفاتورة …" at bounding box center [302, 53] width 588 height 19
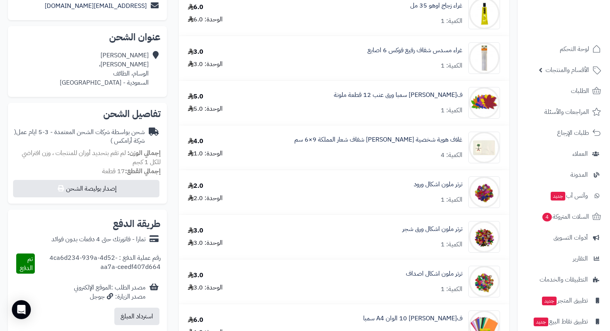
scroll to position [40, 0]
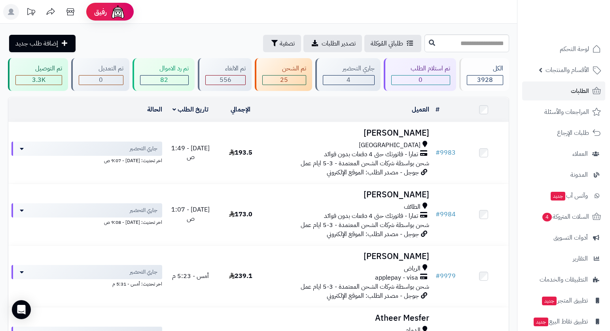
click at [457, 16] on header "رفيق ! الطلبات معالجة مكتمل إرجاع المنتجات العملاء المتواجدون الان 7381 عملاء م…" at bounding box center [305, 12] width 610 height 24
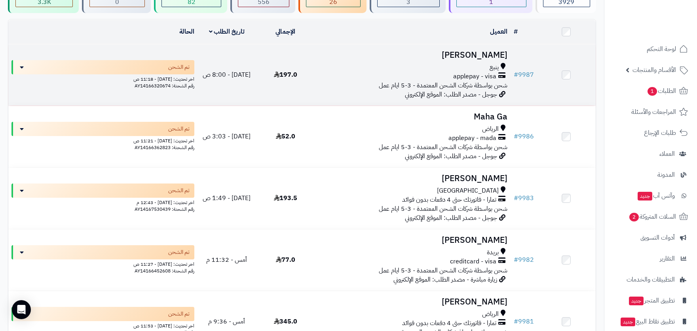
scroll to position [119, 0]
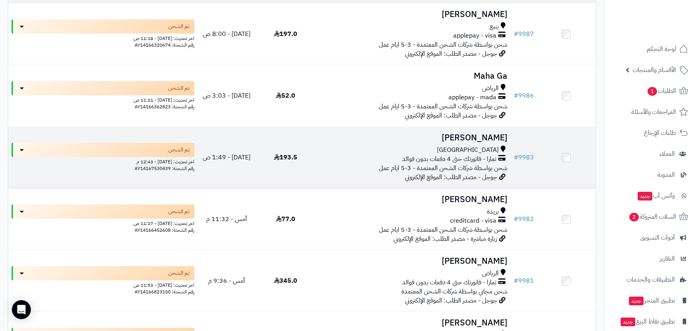
drag, startPoint x: 449, startPoint y: 159, endPoint x: 469, endPoint y: 161, distance: 19.8
click at [469, 161] on span "تمارا - فاتورتك حتى 4 دفعات بدون فوائد" at bounding box center [449, 159] width 94 height 9
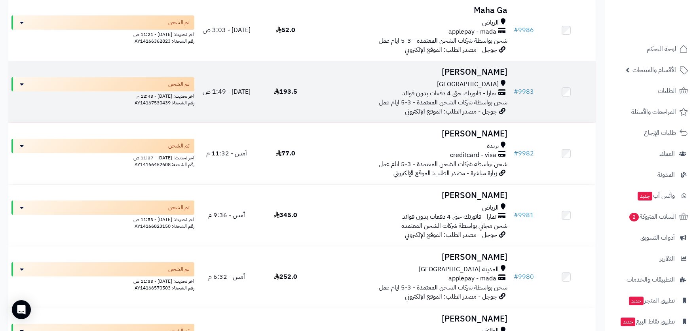
scroll to position [198, 0]
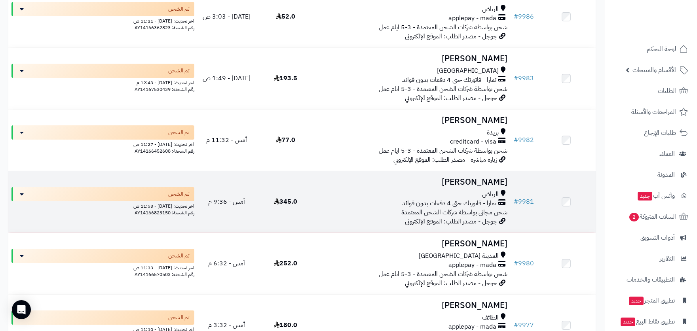
click at [441, 208] on span "شحن مجاني بواسطة شركات الشحن المعتمدة" at bounding box center [454, 212] width 106 height 9
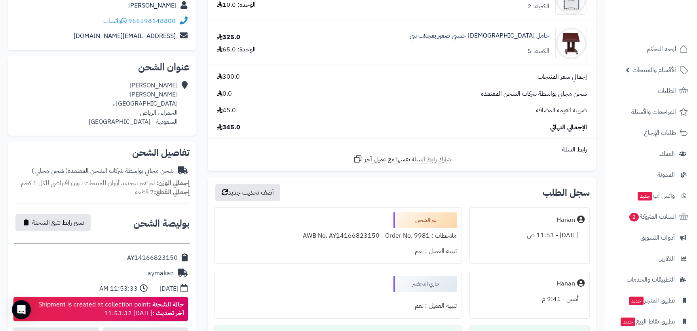
scroll to position [198, 0]
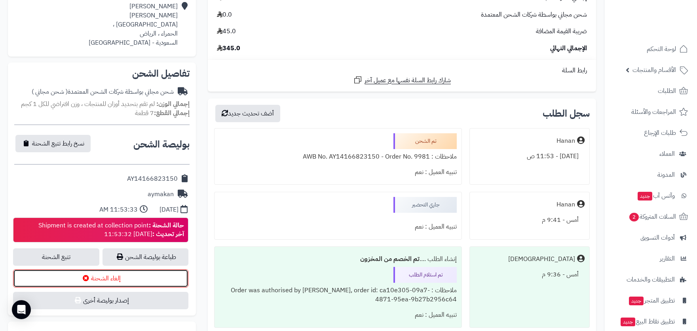
click at [123, 281] on button "إلغاء الشحنة" at bounding box center [100, 279] width 175 height 18
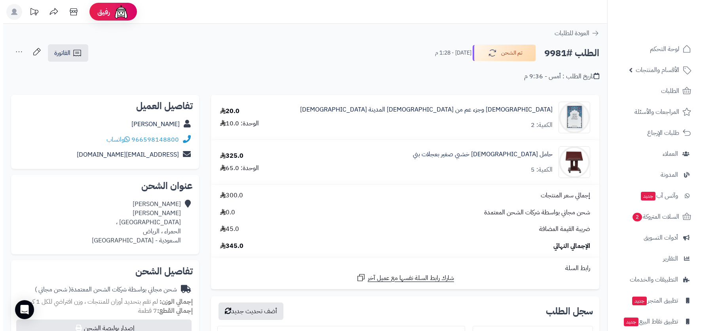
scroll to position [198, 0]
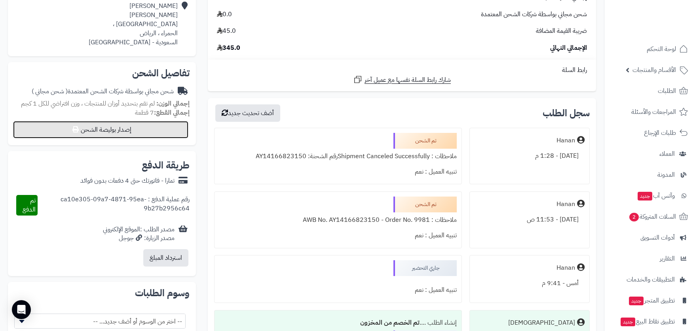
click at [155, 129] on button "إصدار بوليصة الشحن" at bounding box center [100, 129] width 175 height 17
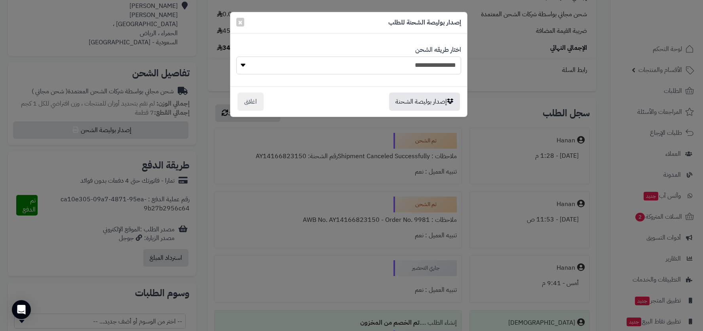
click at [444, 65] on select "**********" at bounding box center [348, 66] width 225 height 18
select select "*******"
click at [236, 57] on select "**********" at bounding box center [348, 66] width 225 height 18
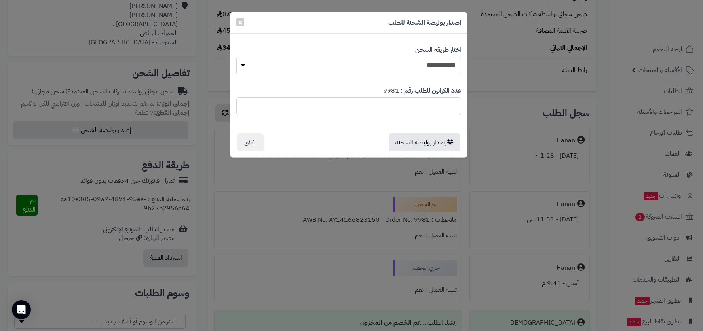
click at [444, 108] on input "*" at bounding box center [348, 106] width 225 height 18
drag, startPoint x: 444, startPoint y: 108, endPoint x: 459, endPoint y: 112, distance: 15.2
click at [459, 112] on input "*" at bounding box center [348, 106] width 225 height 18
type input "*"
click at [400, 142] on button "إصدار بوليصة الشحنة" at bounding box center [424, 142] width 71 height 18
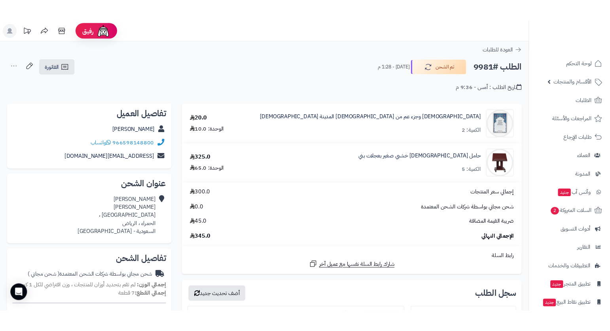
scroll to position [199, 0]
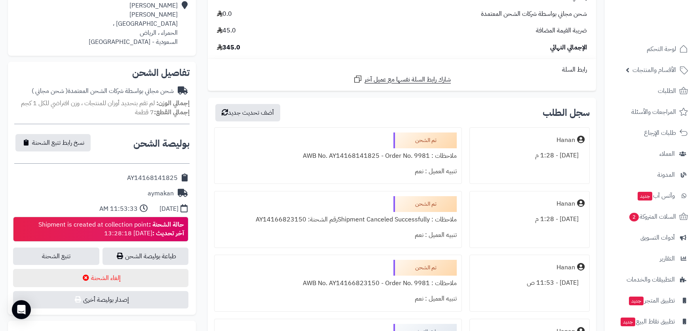
click at [200, 185] on div "**********" at bounding box center [102, 278] width 200 height 765
click at [154, 258] on link "طباعة بوليصة الشحن" at bounding box center [145, 256] width 86 height 17
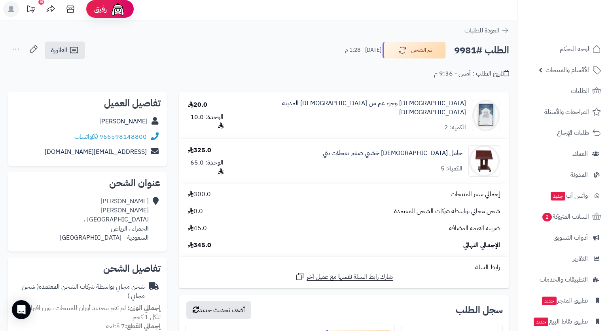
scroll to position [0, 0]
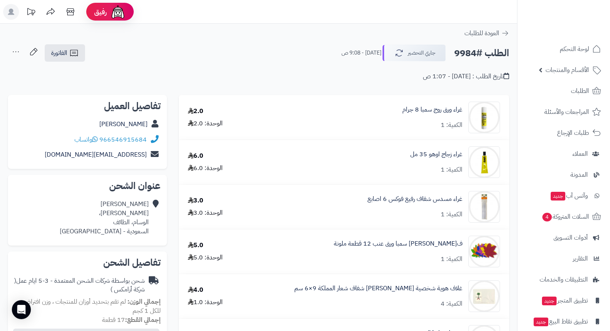
click at [231, 47] on div "الطلب #9984 جاري التحضير اليوم - 9:08 ص الفاتورة طباعة الفاتورة إرسال الفاتورة …" at bounding box center [258, 53] width 501 height 19
click at [85, 140] on span "واتساب" at bounding box center [85, 139] width 23 height 9
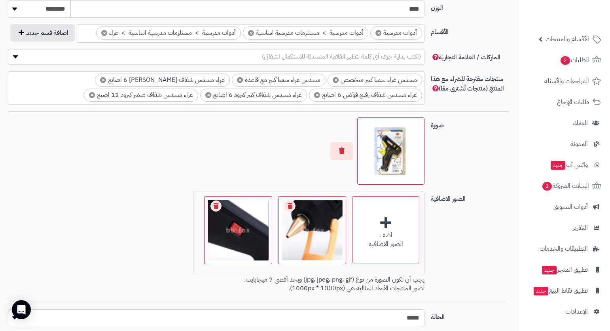
scroll to position [475, 0]
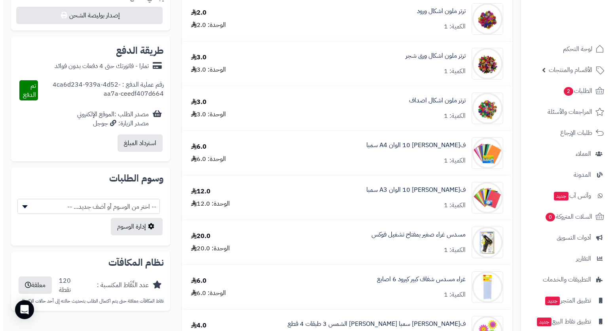
scroll to position [277, 0]
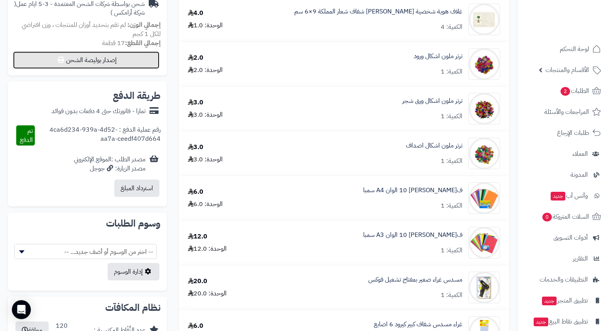
click at [142, 57] on button "إصدار بوليصة الشحن" at bounding box center [86, 59] width 146 height 17
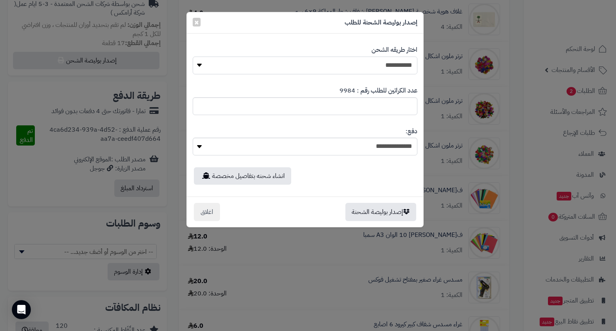
click at [403, 60] on select "**********" at bounding box center [305, 66] width 225 height 18
select select "*******"
click at [193, 57] on select "**********" at bounding box center [305, 66] width 225 height 18
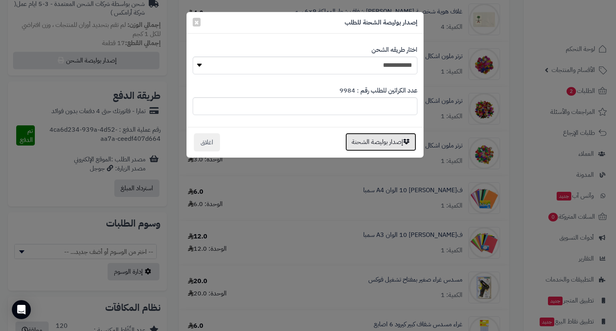
click at [394, 146] on button "إصدار بوليصة الشحنة" at bounding box center [380, 142] width 71 height 18
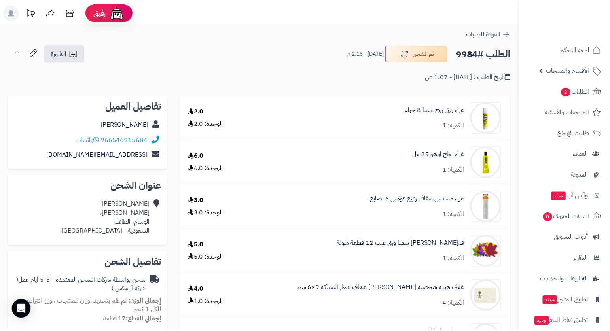
scroll to position [277, 0]
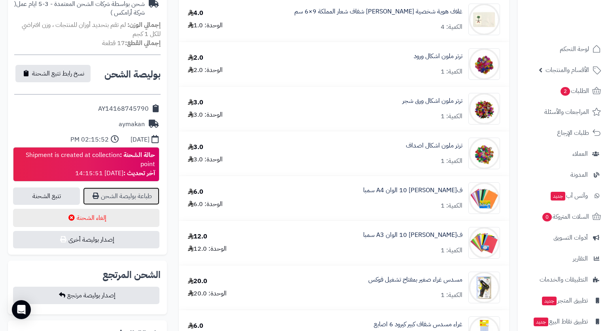
click at [148, 198] on link "طباعة بوليصة الشحن" at bounding box center [121, 196] width 76 height 17
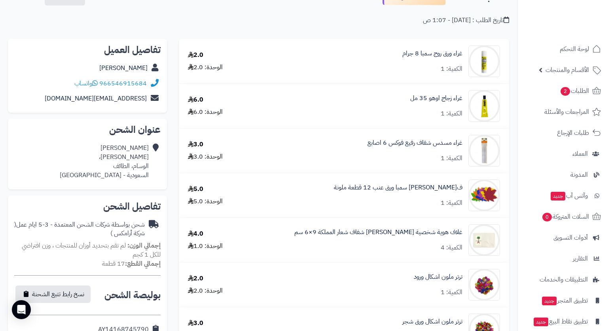
scroll to position [0, 0]
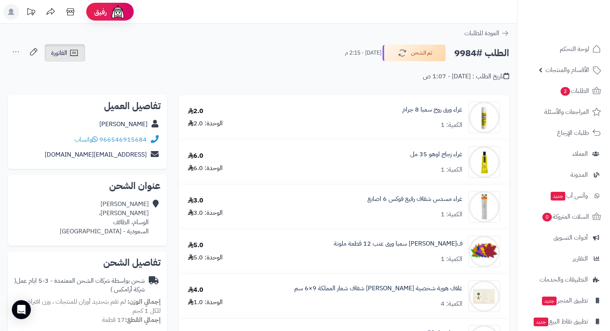
click at [63, 52] on span "الفاتورة" at bounding box center [59, 52] width 16 height 9
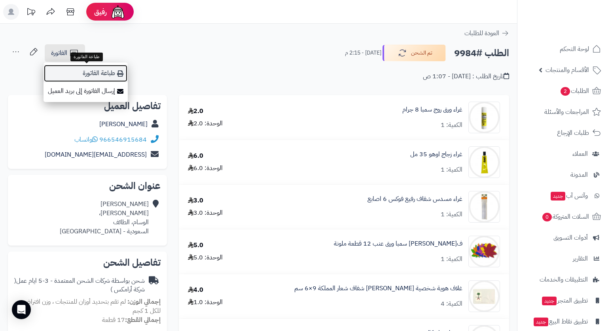
click at [89, 72] on link "طباعة الفاتورة" at bounding box center [86, 74] width 84 height 18
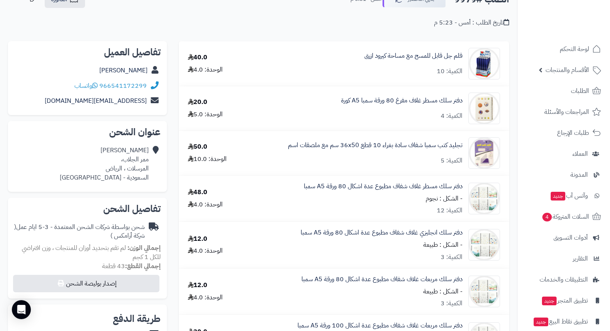
scroll to position [40, 0]
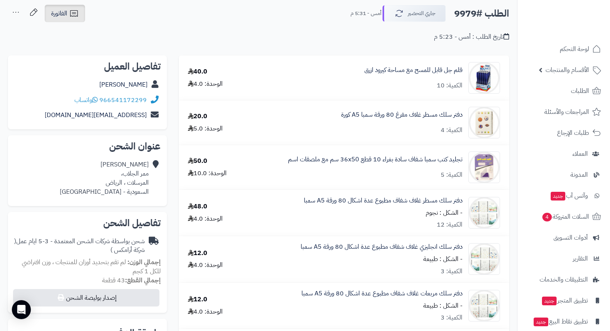
click at [61, 15] on span "الفاتورة" at bounding box center [59, 13] width 16 height 9
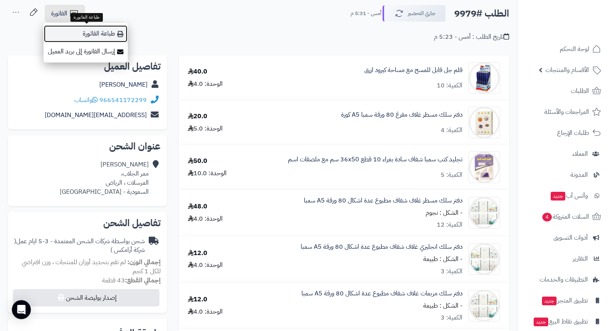
click at [85, 30] on link "طباعة الفاتورة" at bounding box center [86, 34] width 84 height 18
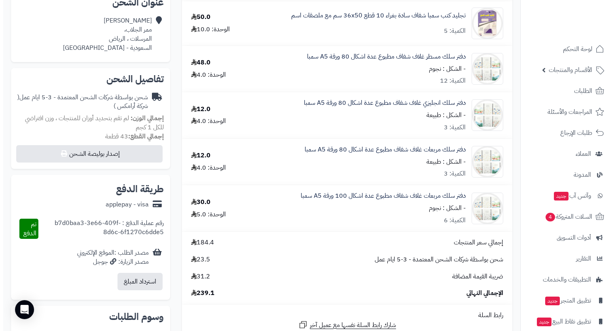
scroll to position [198, 0]
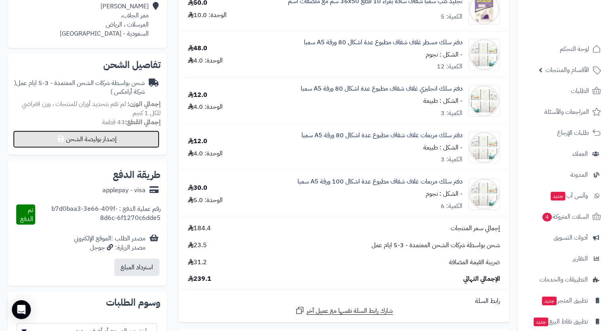
click at [116, 142] on button "إصدار بوليصة الشحن" at bounding box center [86, 139] width 146 height 17
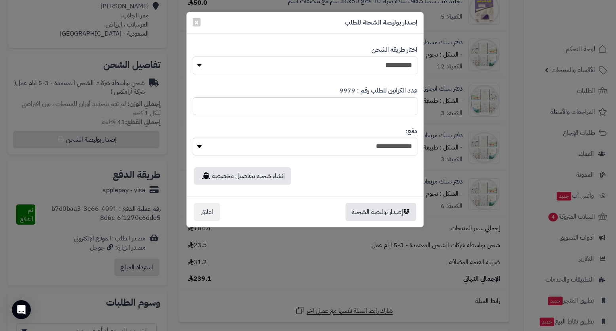
click at [400, 64] on select "**********" at bounding box center [305, 66] width 225 height 18
select select "*******"
click at [193, 57] on select "**********" at bounding box center [305, 66] width 225 height 18
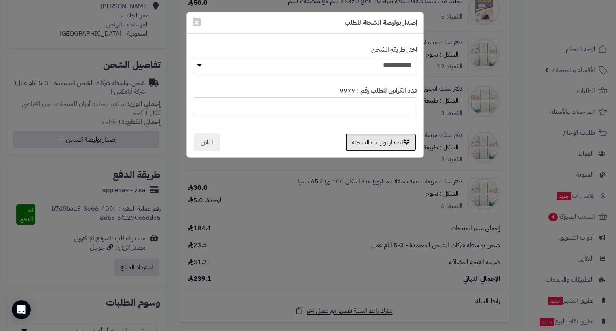
click at [391, 142] on button "إصدار بوليصة الشحنة" at bounding box center [380, 142] width 71 height 18
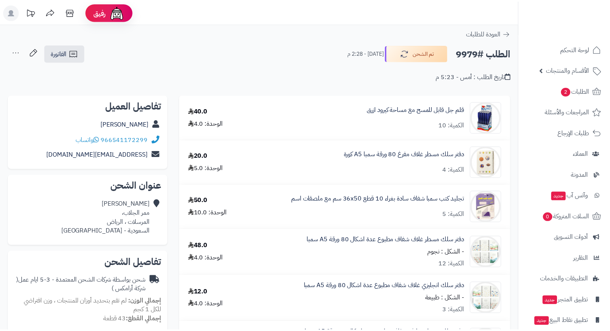
scroll to position [198, 0]
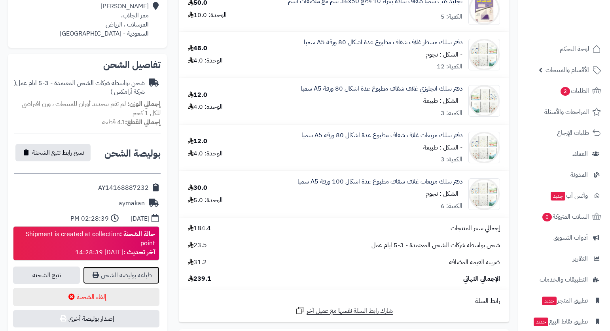
click at [148, 276] on link "طباعة بوليصة الشحن" at bounding box center [121, 275] width 76 height 17
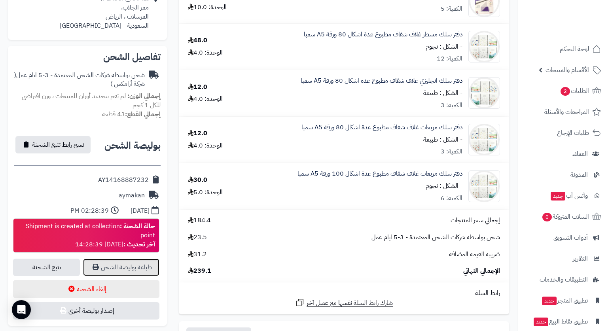
scroll to position [277, 0]
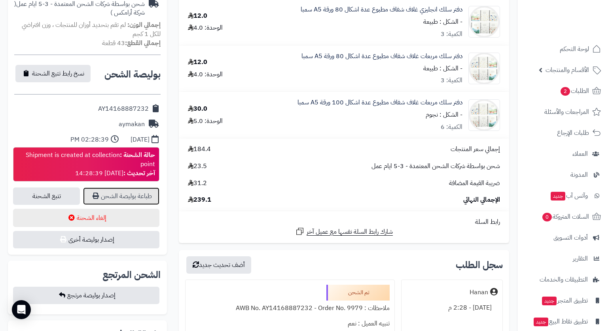
click at [141, 199] on link "طباعة بوليصة الشحن" at bounding box center [121, 196] width 76 height 17
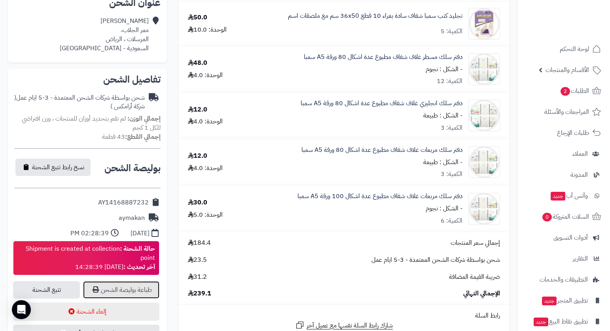
scroll to position [158, 0]
